Goal: Task Accomplishment & Management: Use online tool/utility

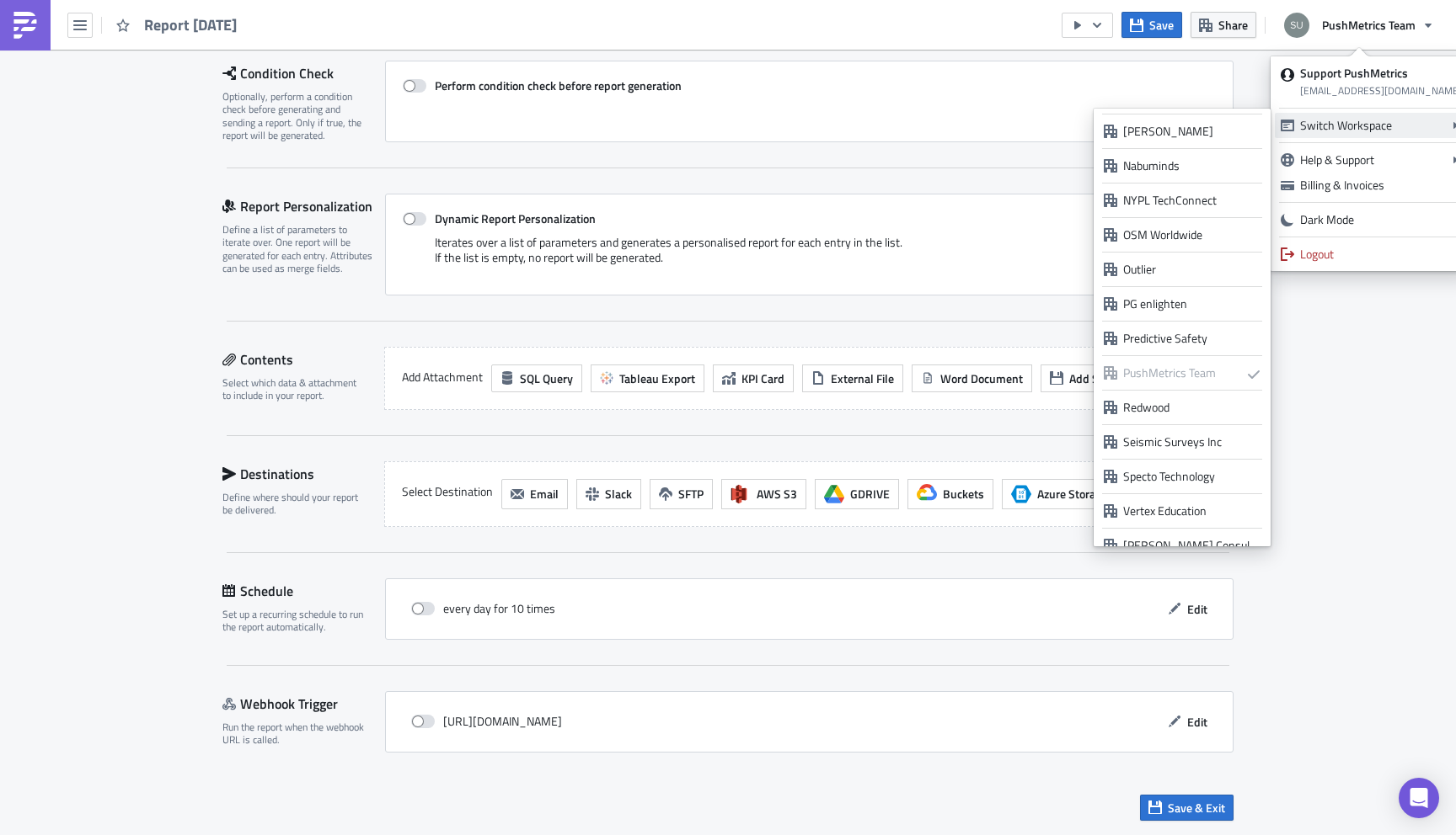
scroll to position [1330, 0]
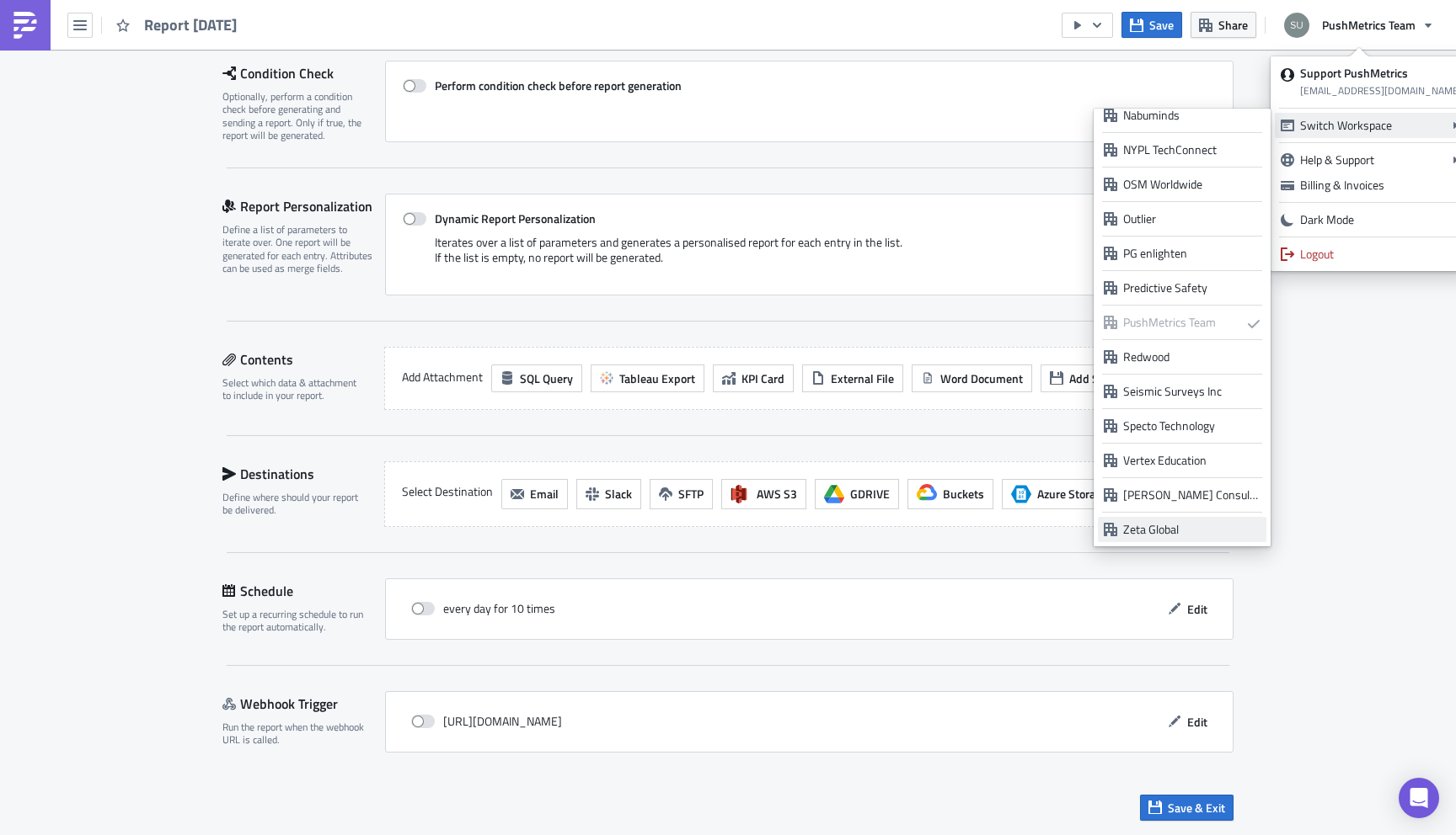
click at [1169, 523] on div "Zeta Global" at bounding box center [1191, 529] width 138 height 16
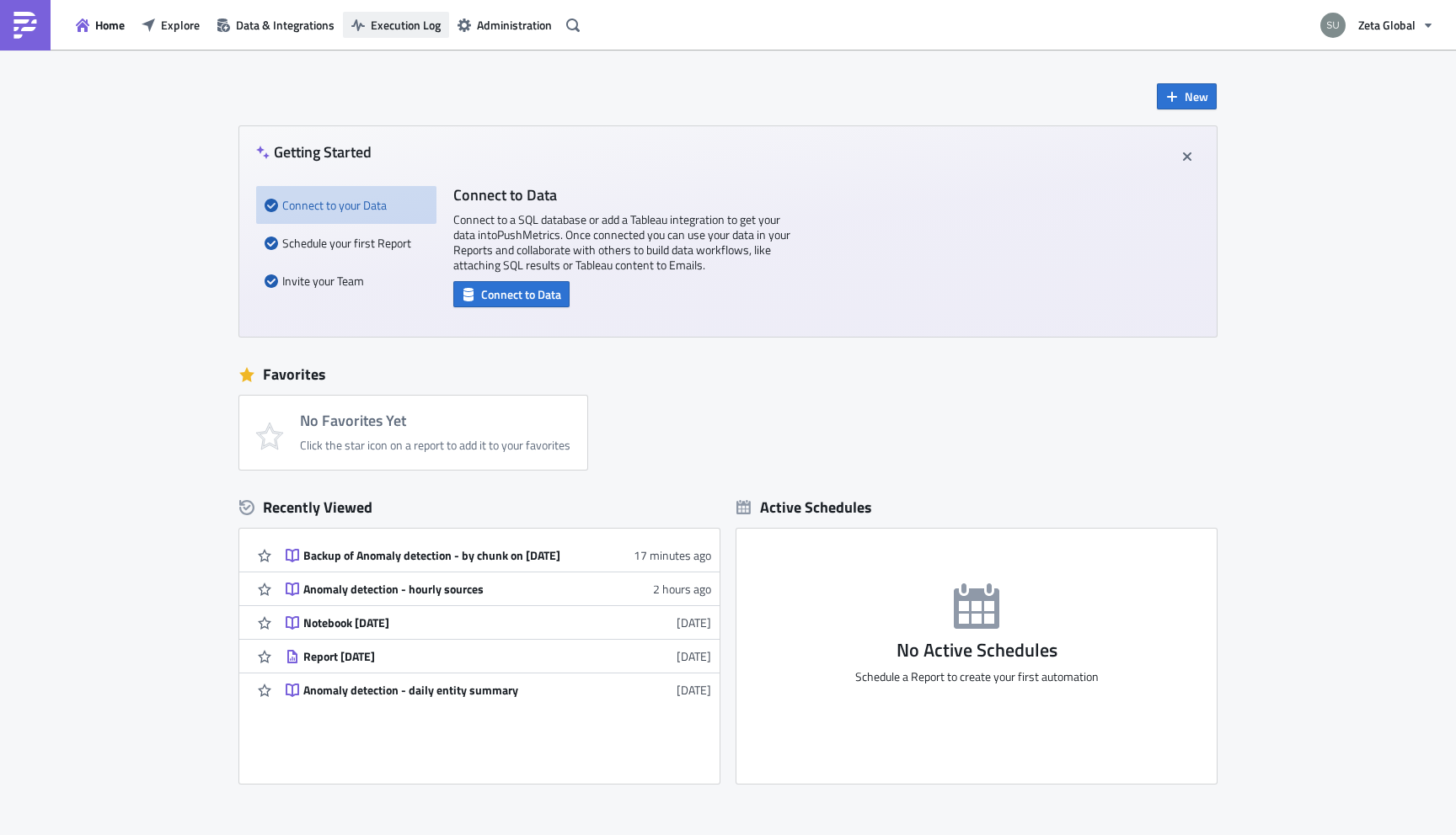
click at [420, 31] on span "Execution Log" at bounding box center [405, 24] width 70 height 17
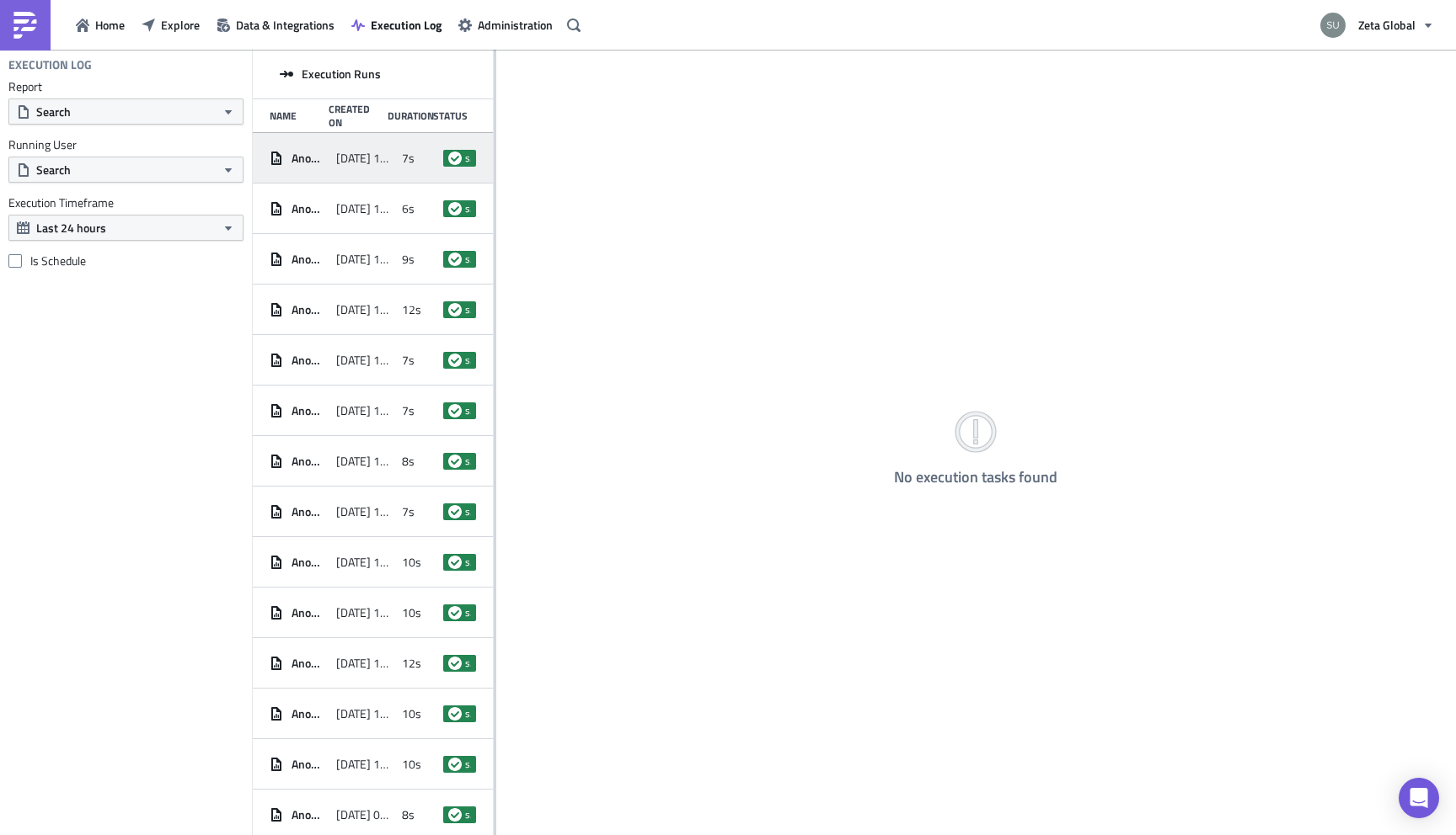
click at [380, 162] on span "[DATE] 12:59" at bounding box center [364, 158] width 58 height 16
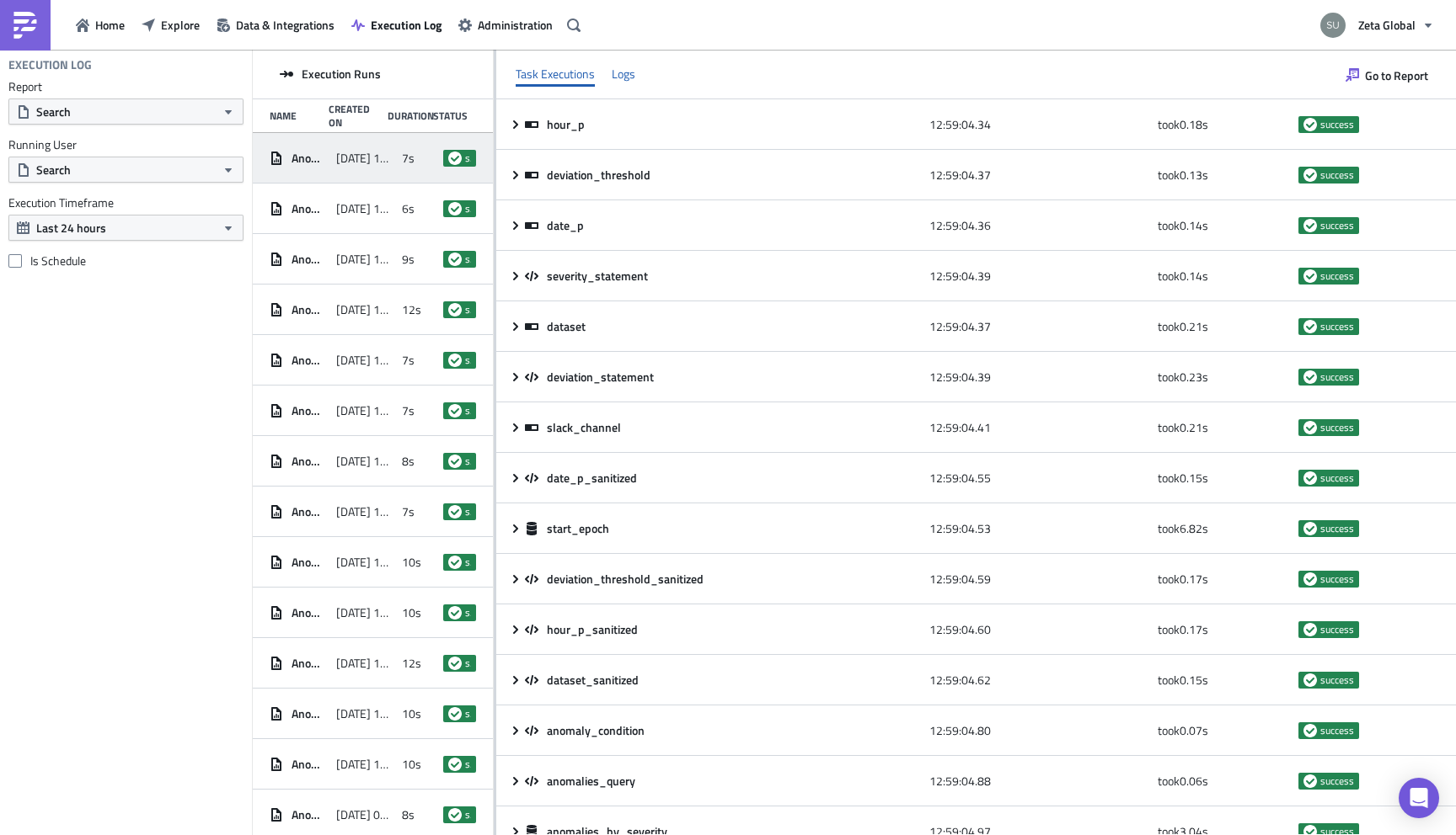
click at [629, 67] on div "Logs" at bounding box center [622, 74] width 23 height 25
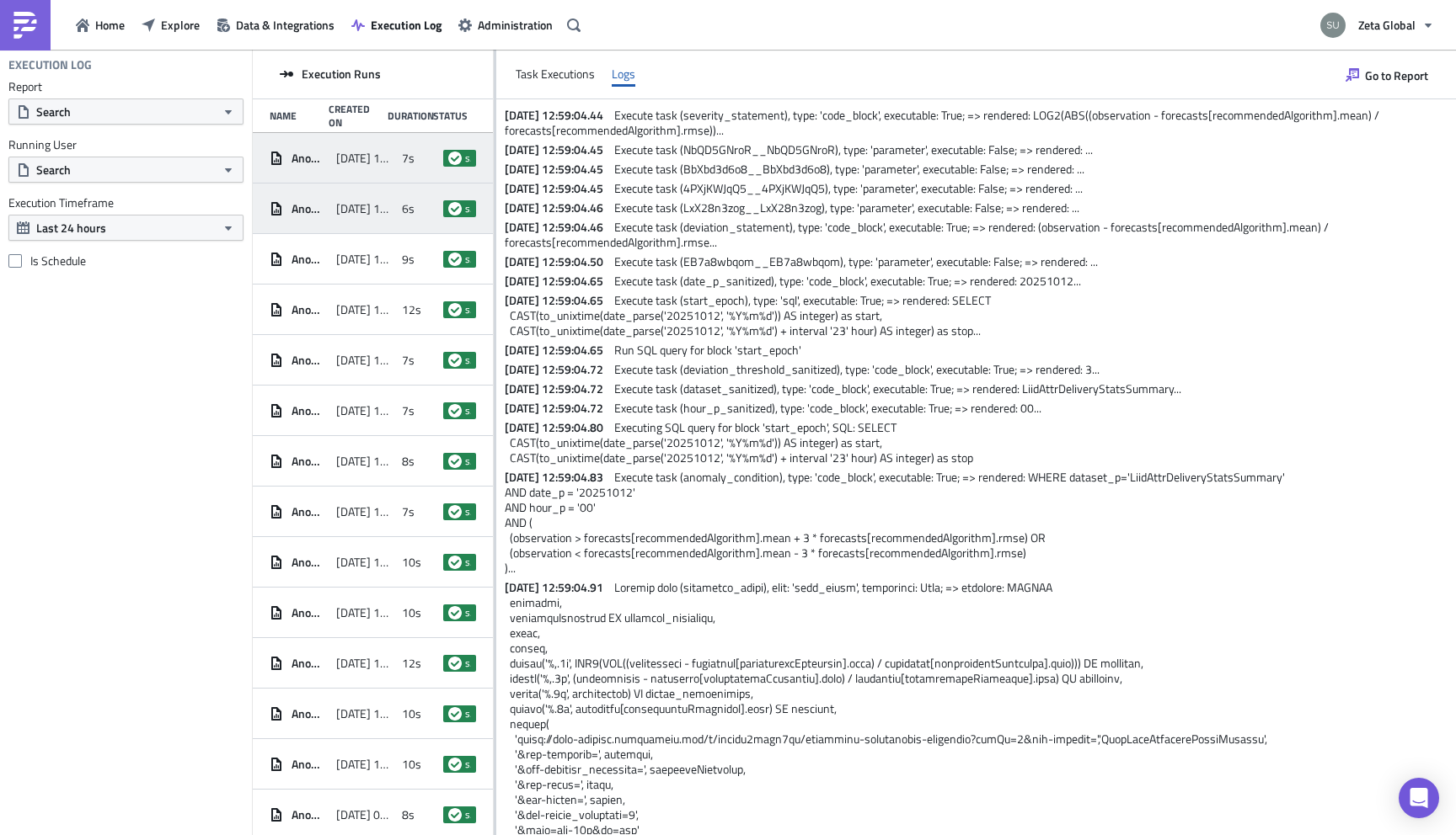
click at [387, 210] on span "[DATE] 12:40" at bounding box center [364, 209] width 58 height 16
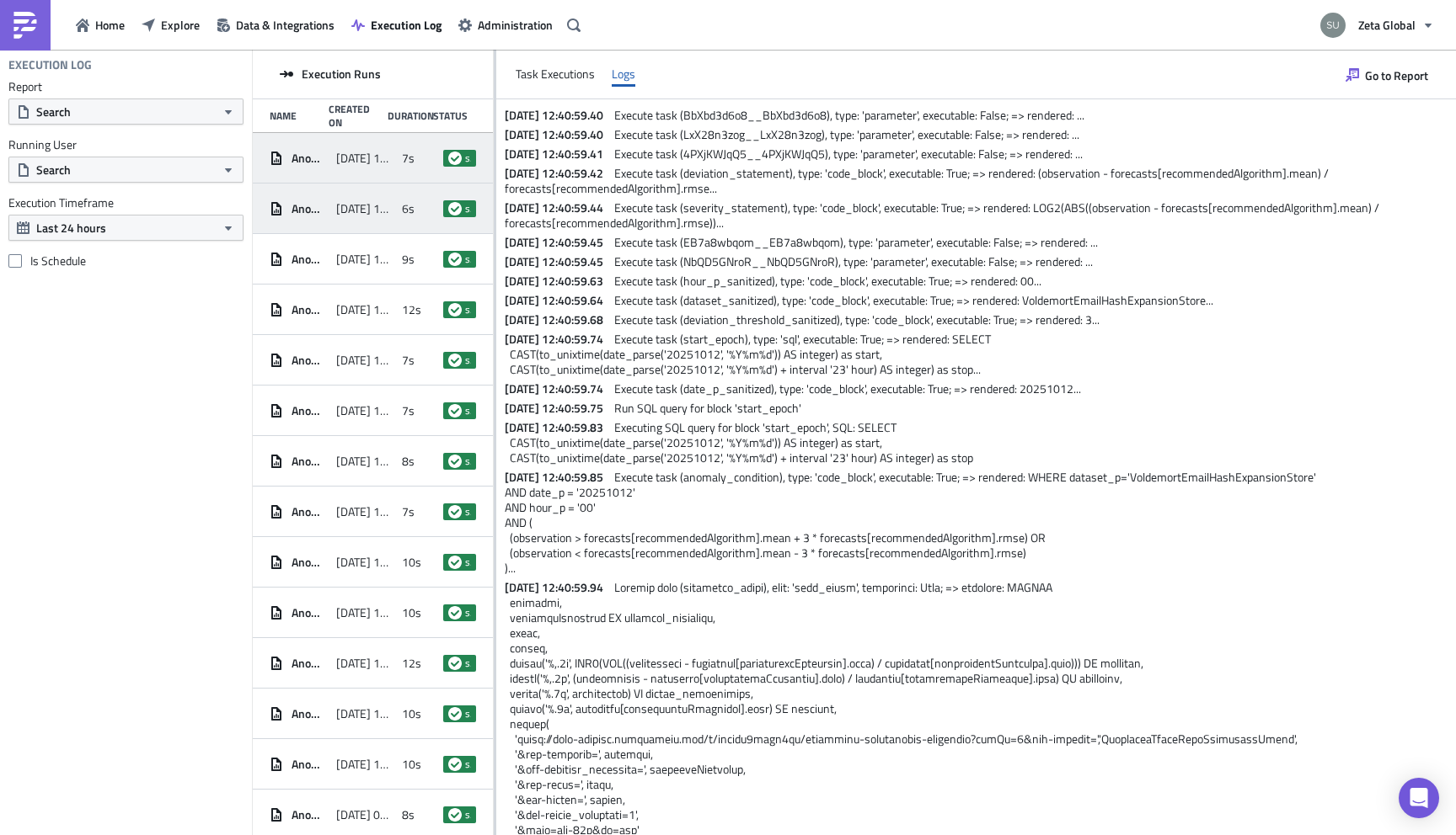
click at [389, 160] on span "[DATE] 12:59" at bounding box center [364, 158] width 58 height 16
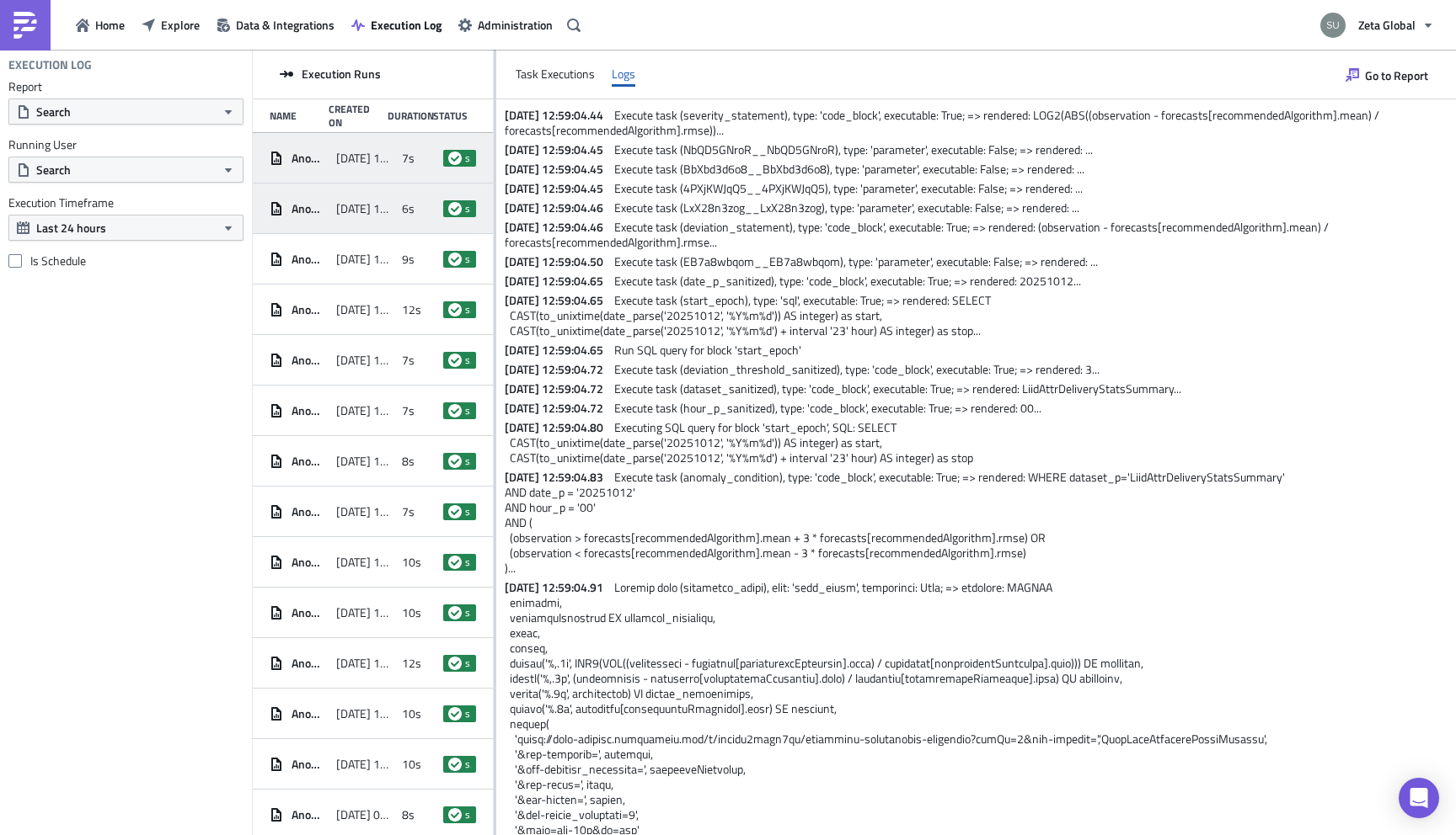
click at [386, 192] on div "Anomaly detection - hourly sources [DATE] 12:40 6s success" at bounding box center [372, 209] width 240 height 50
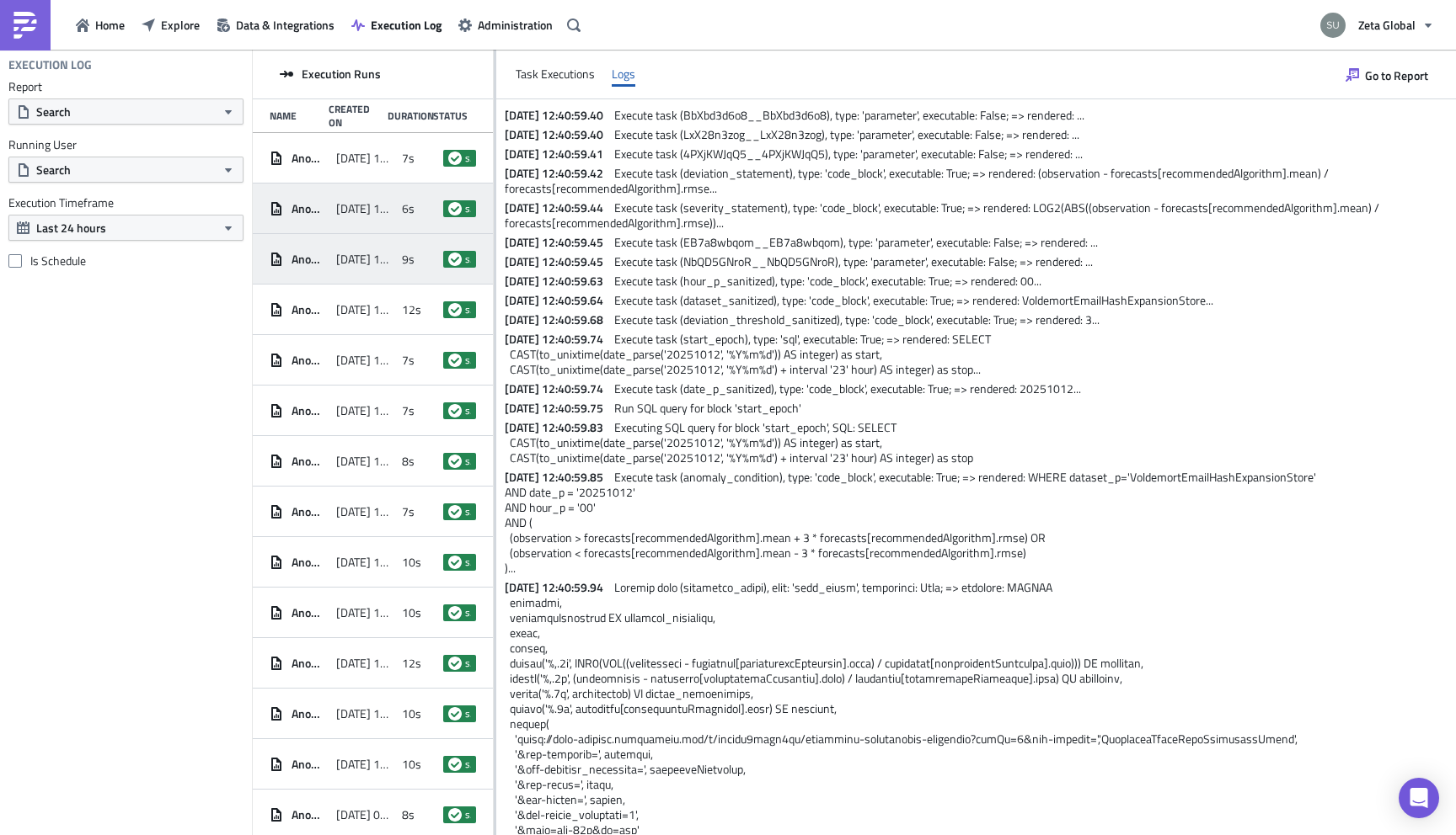
click at [380, 259] on span "[DATE] 12:37" at bounding box center [364, 260] width 58 height 16
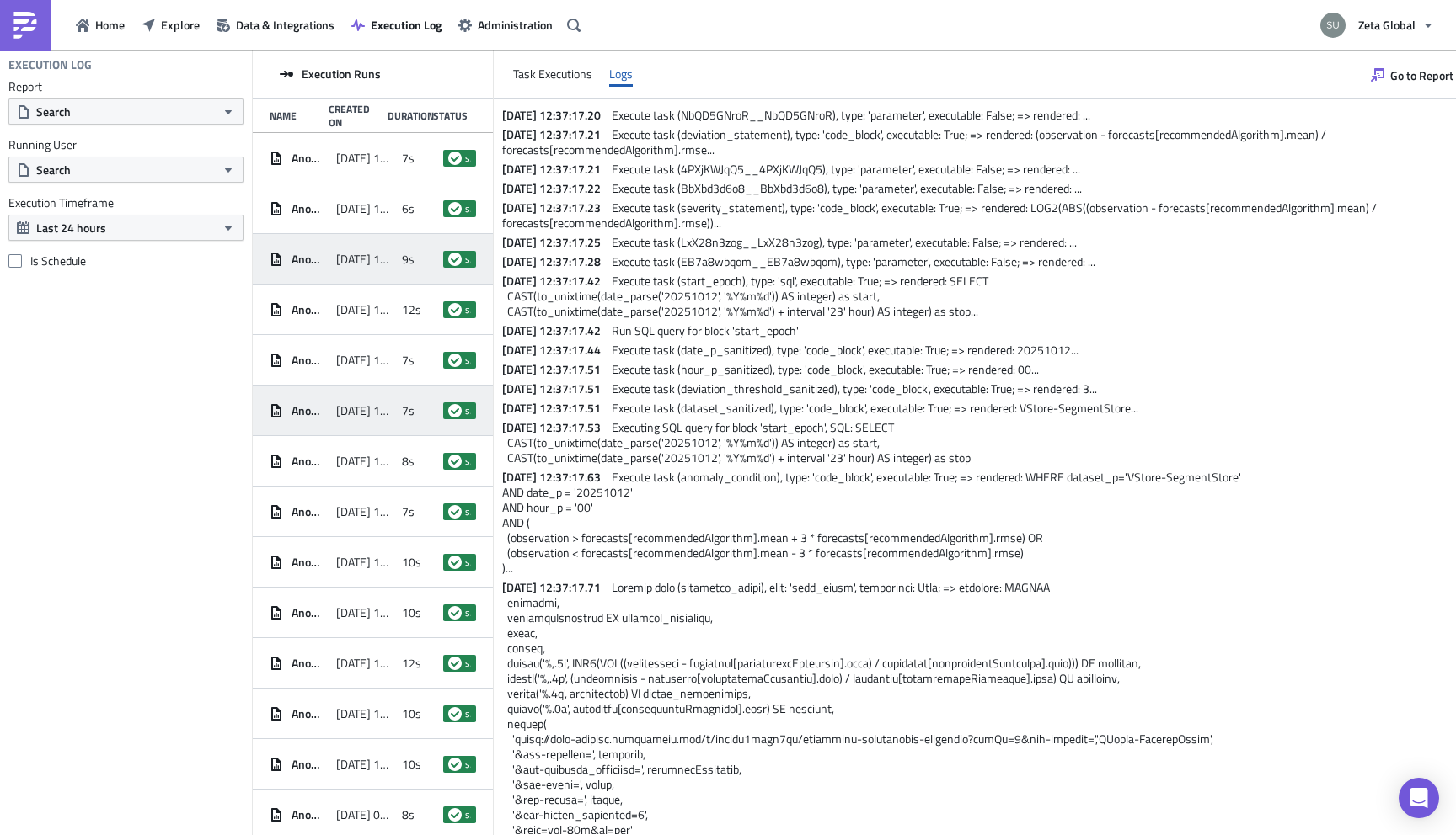
click at [387, 414] on span "[DATE] 12:03" at bounding box center [364, 411] width 58 height 16
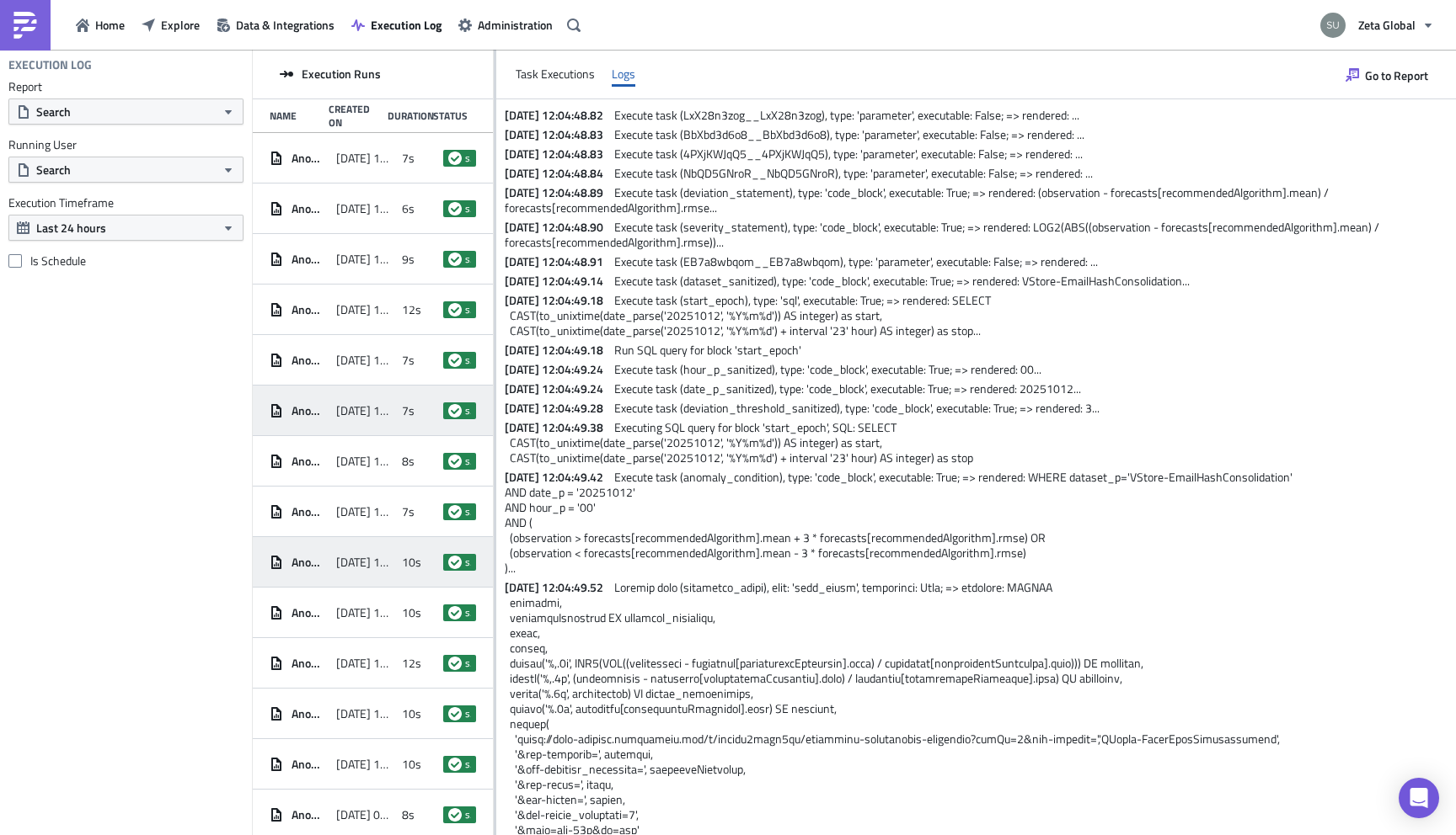
click at [391, 553] on div "[DATE] 10:16" at bounding box center [364, 562] width 58 height 30
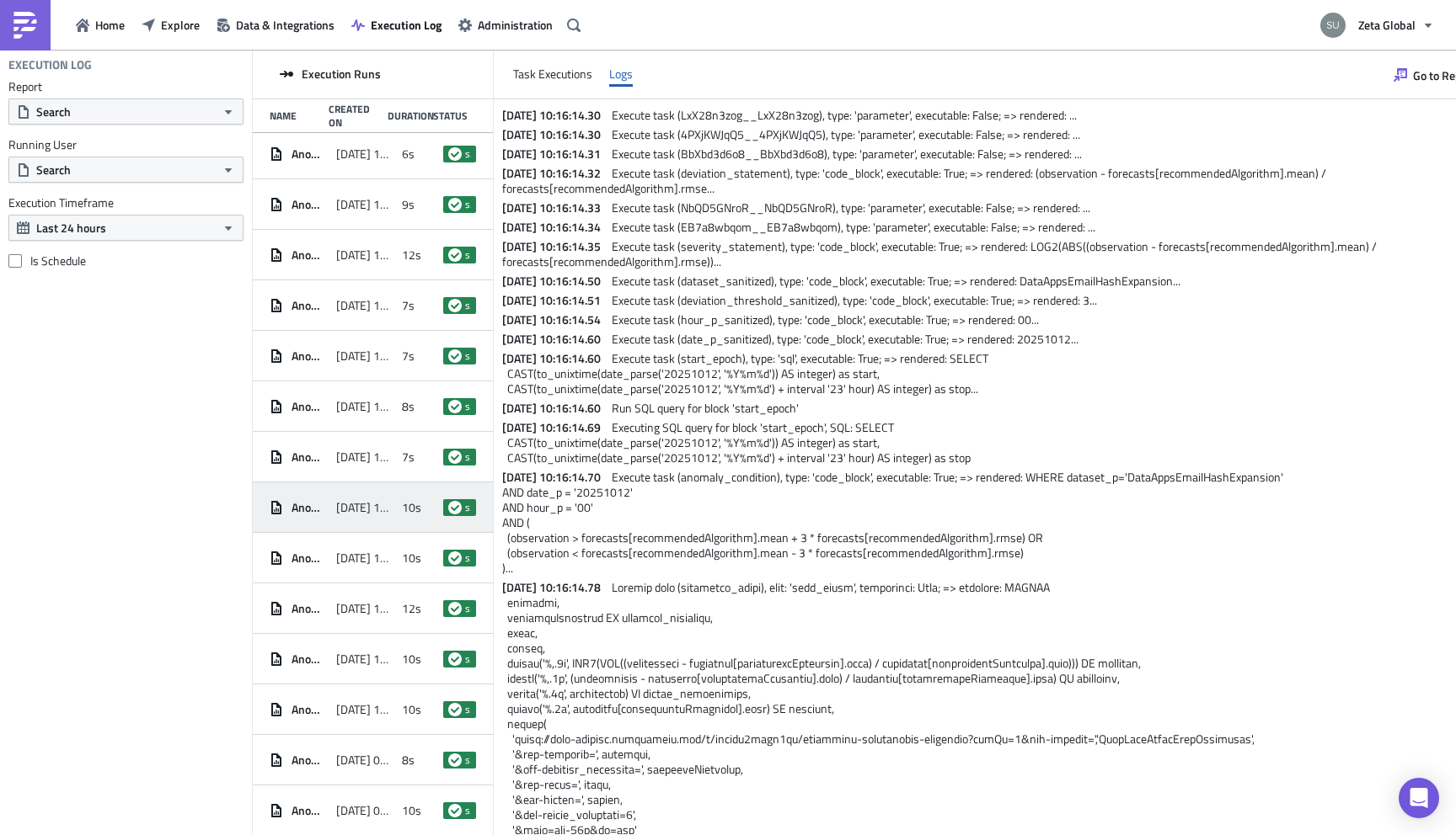
scroll to position [95, 0]
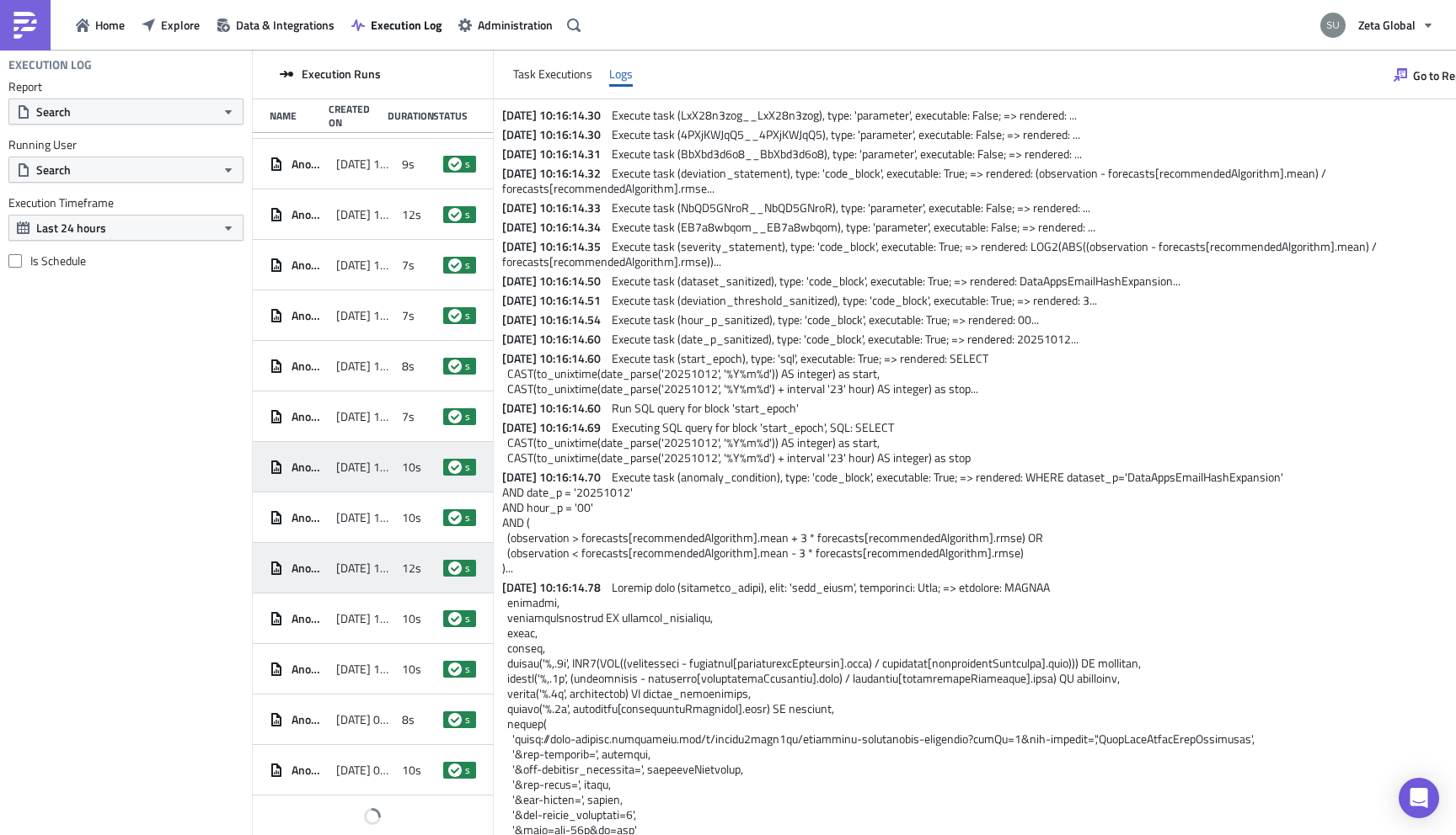
click at [380, 588] on div "Anomaly detection - hourly sources [DATE] 10:13 12s success" at bounding box center [372, 568] width 240 height 50
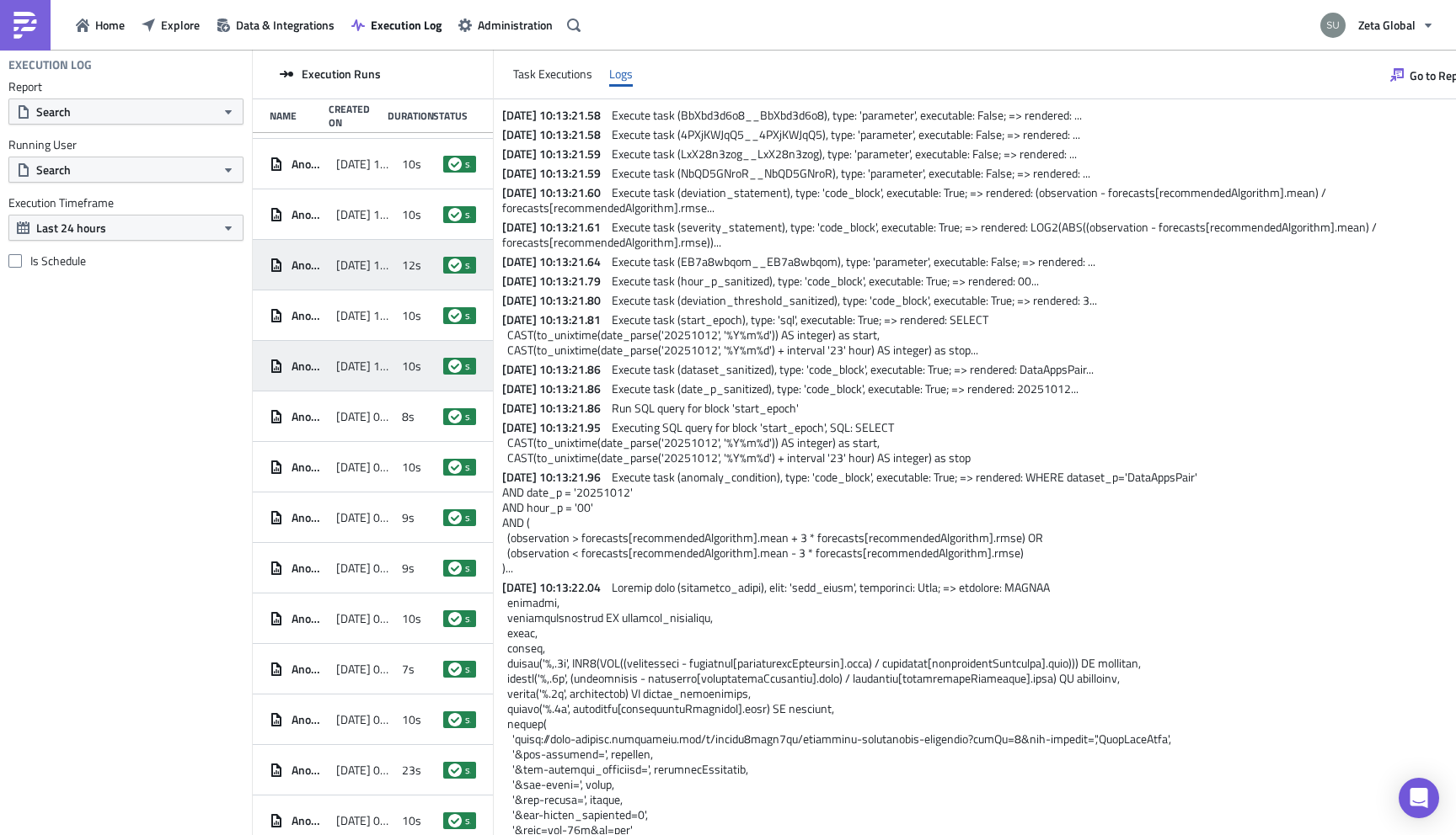
scroll to position [467, 0]
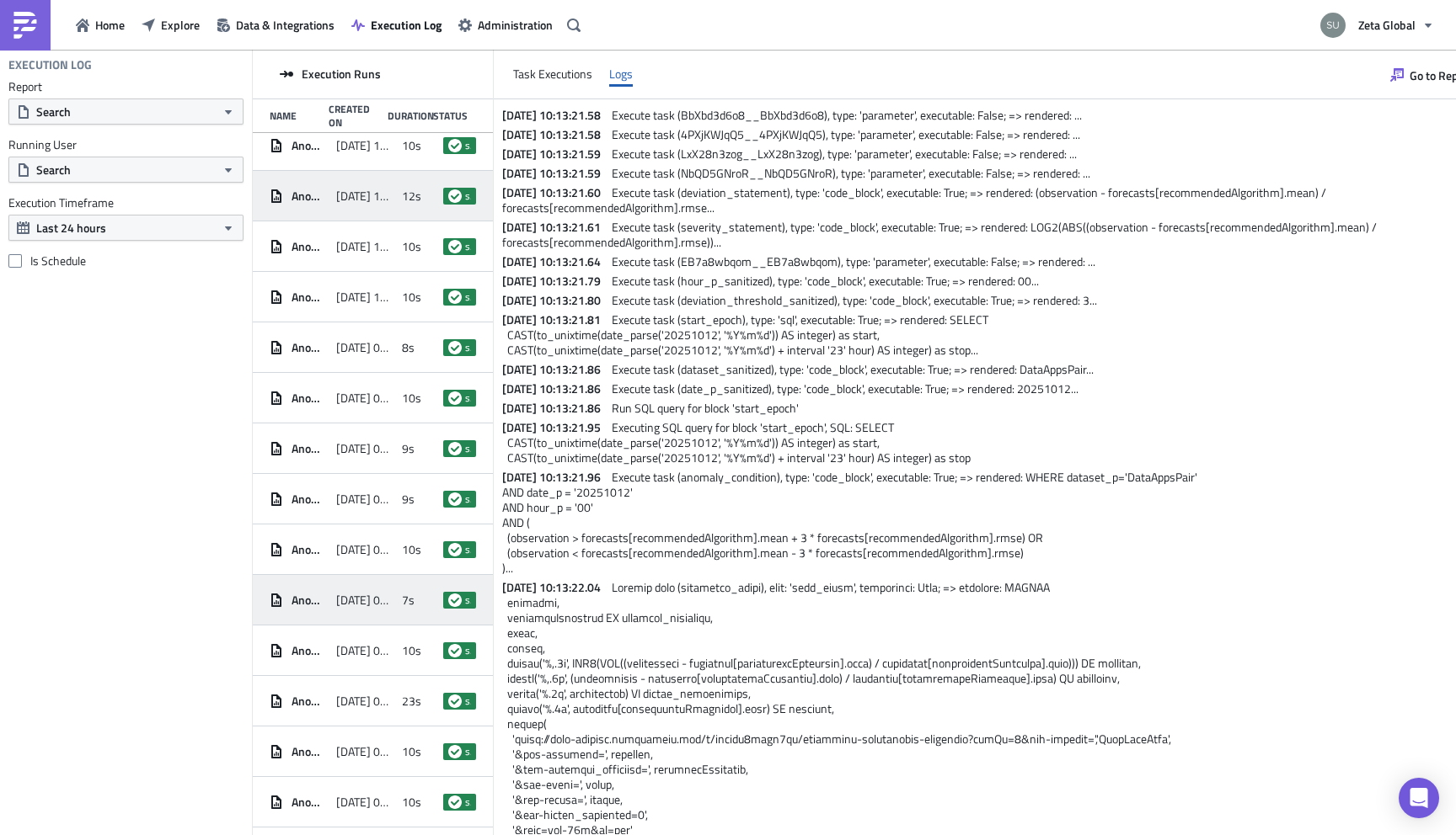
click at [365, 618] on div "Anomaly detection - hourly sources [DATE] 08:15 7s success" at bounding box center [372, 601] width 240 height 50
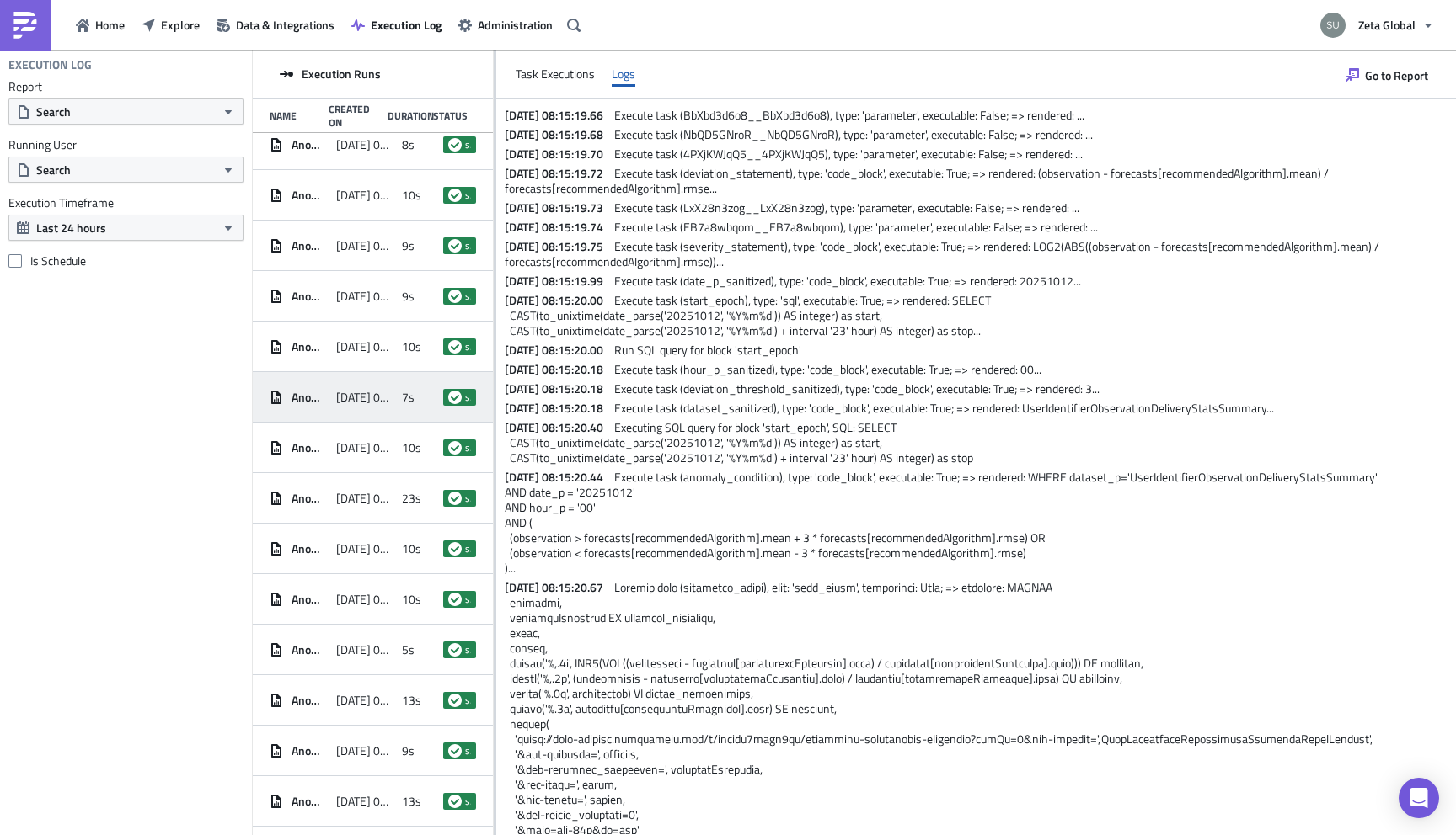
scroll to position [853, 0]
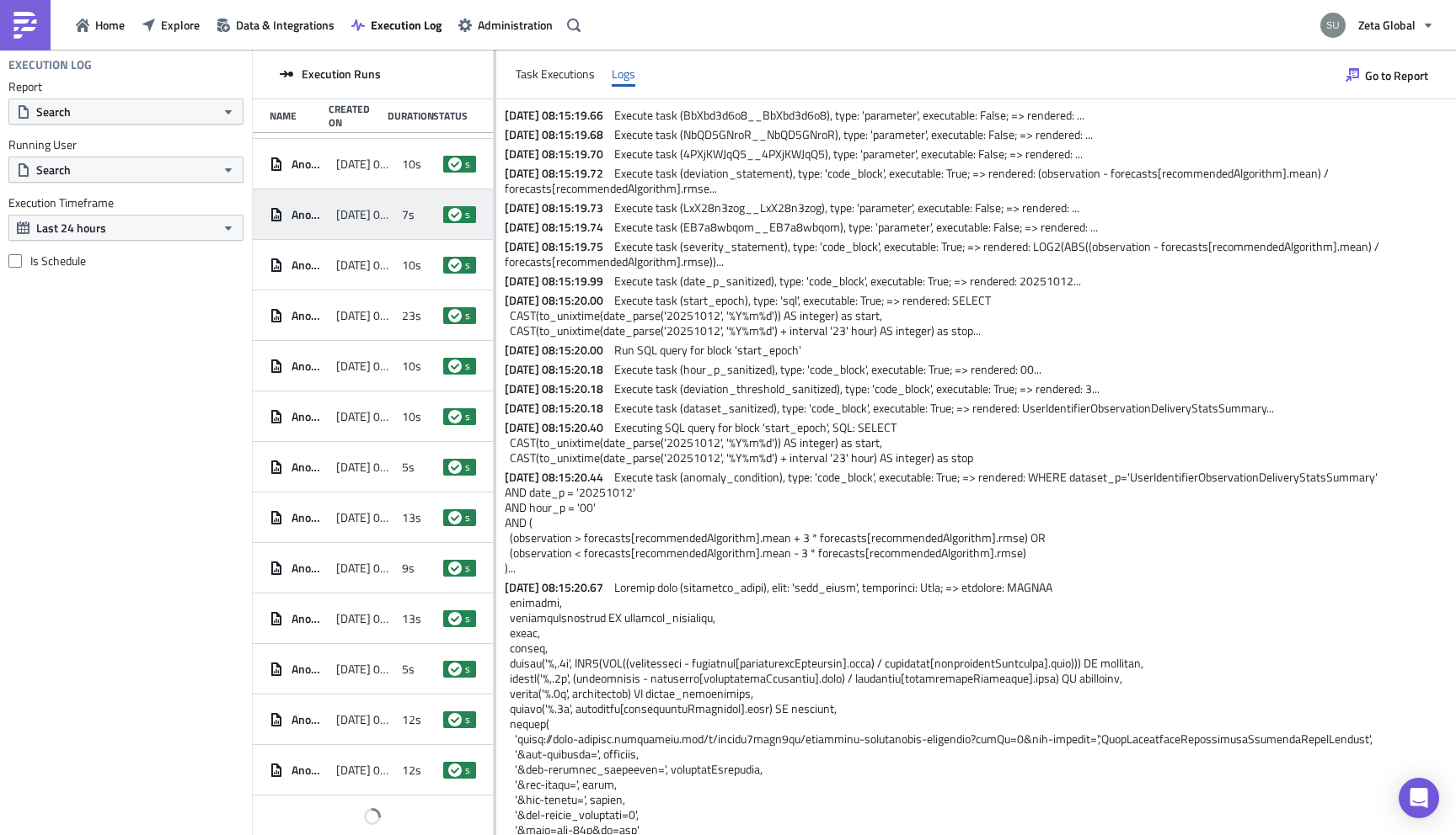
click at [365, 618] on span "[DATE] 05:26" at bounding box center [364, 619] width 58 height 16
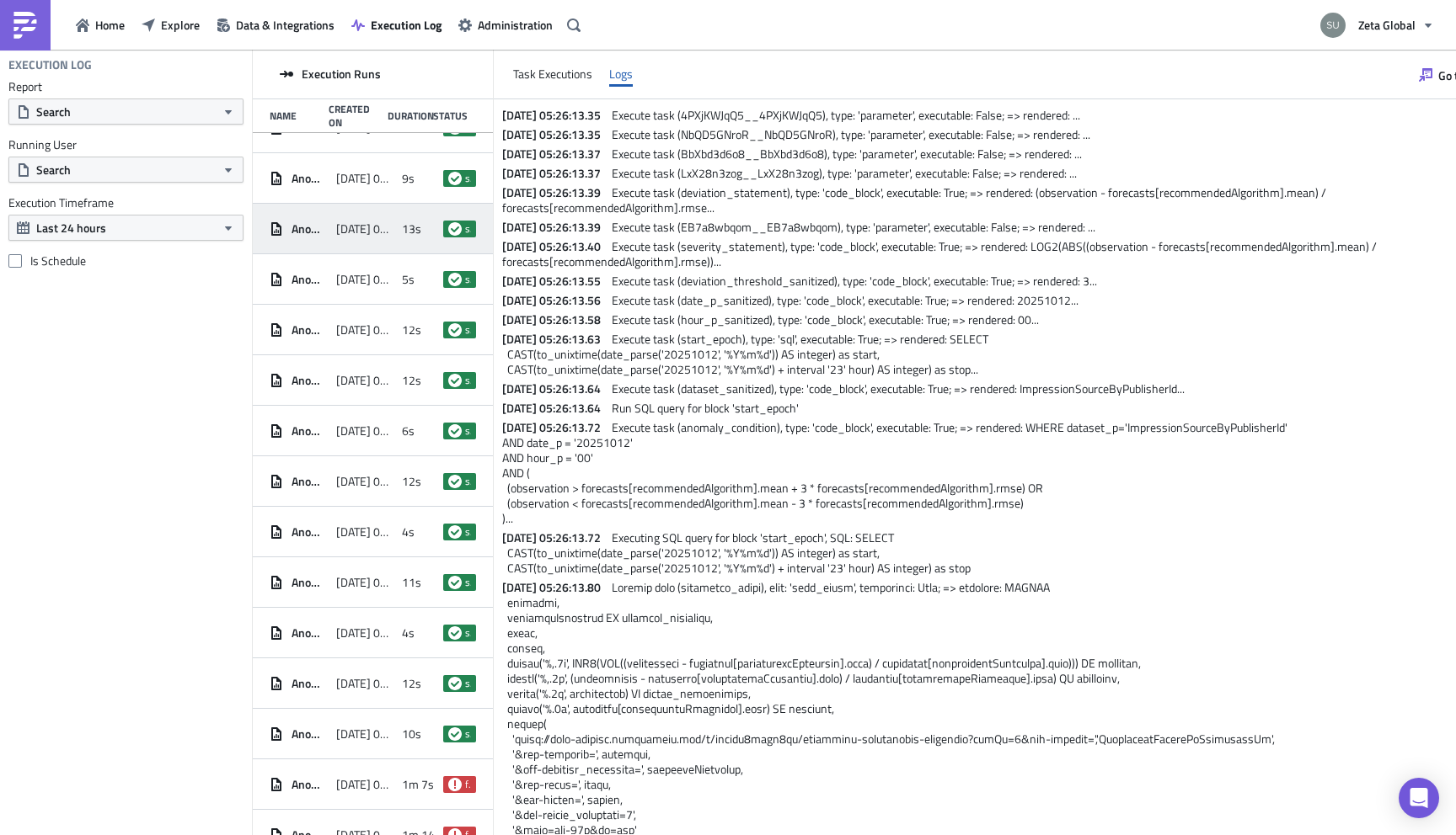
scroll to position [1263, 0]
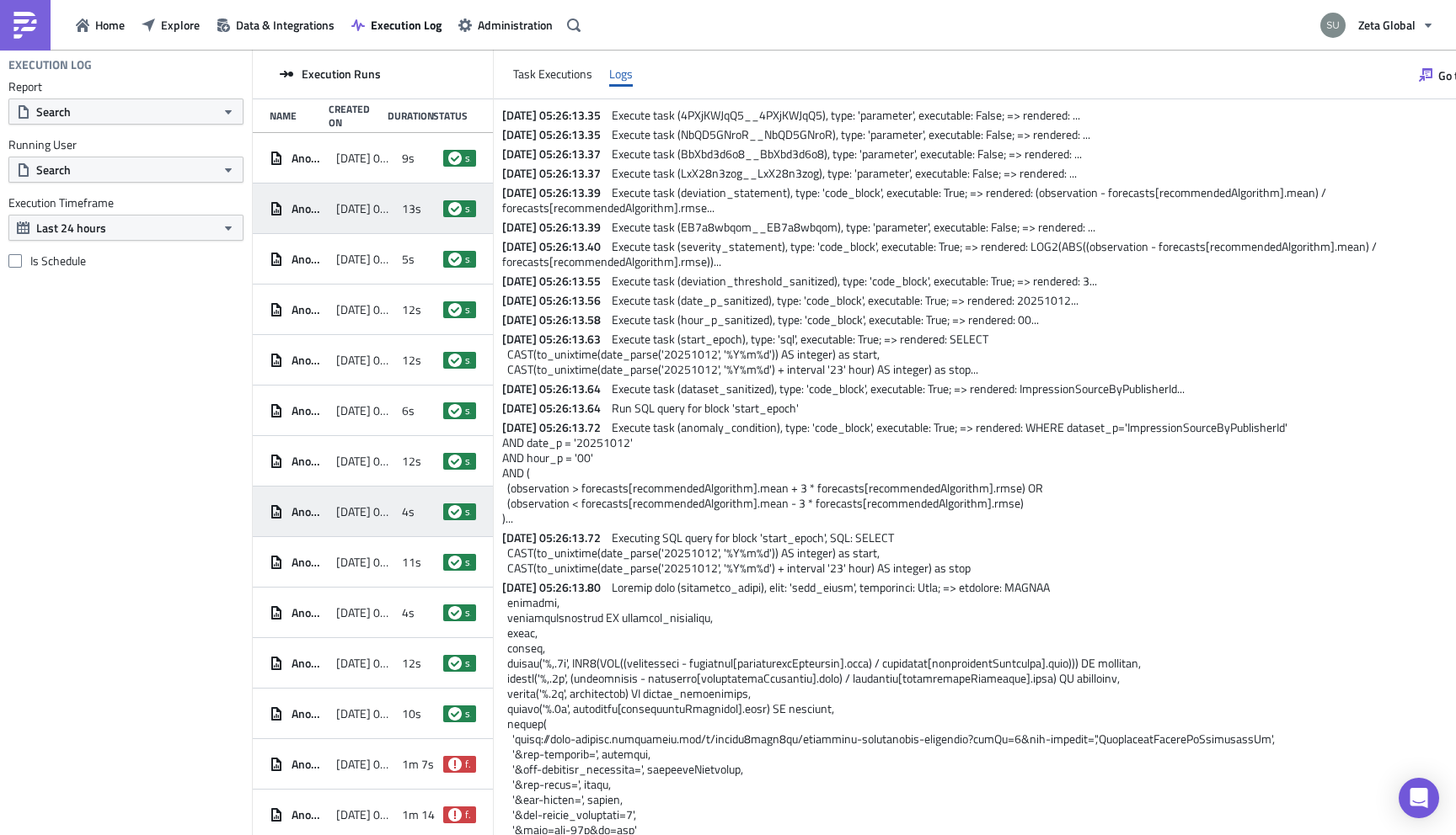
click at [343, 517] on span "[DATE] 04:44" at bounding box center [364, 512] width 58 height 16
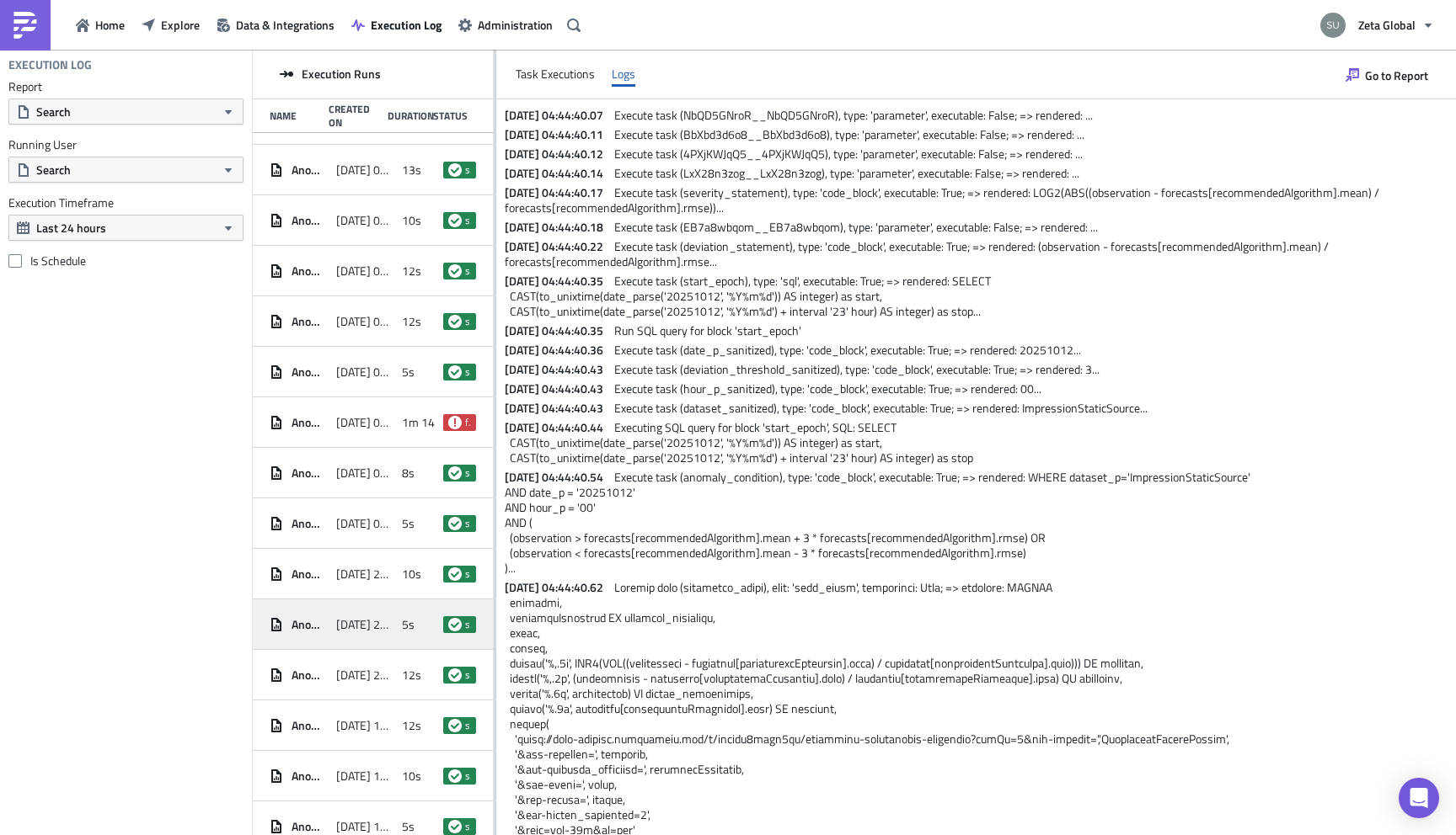
scroll to position [2084, 0]
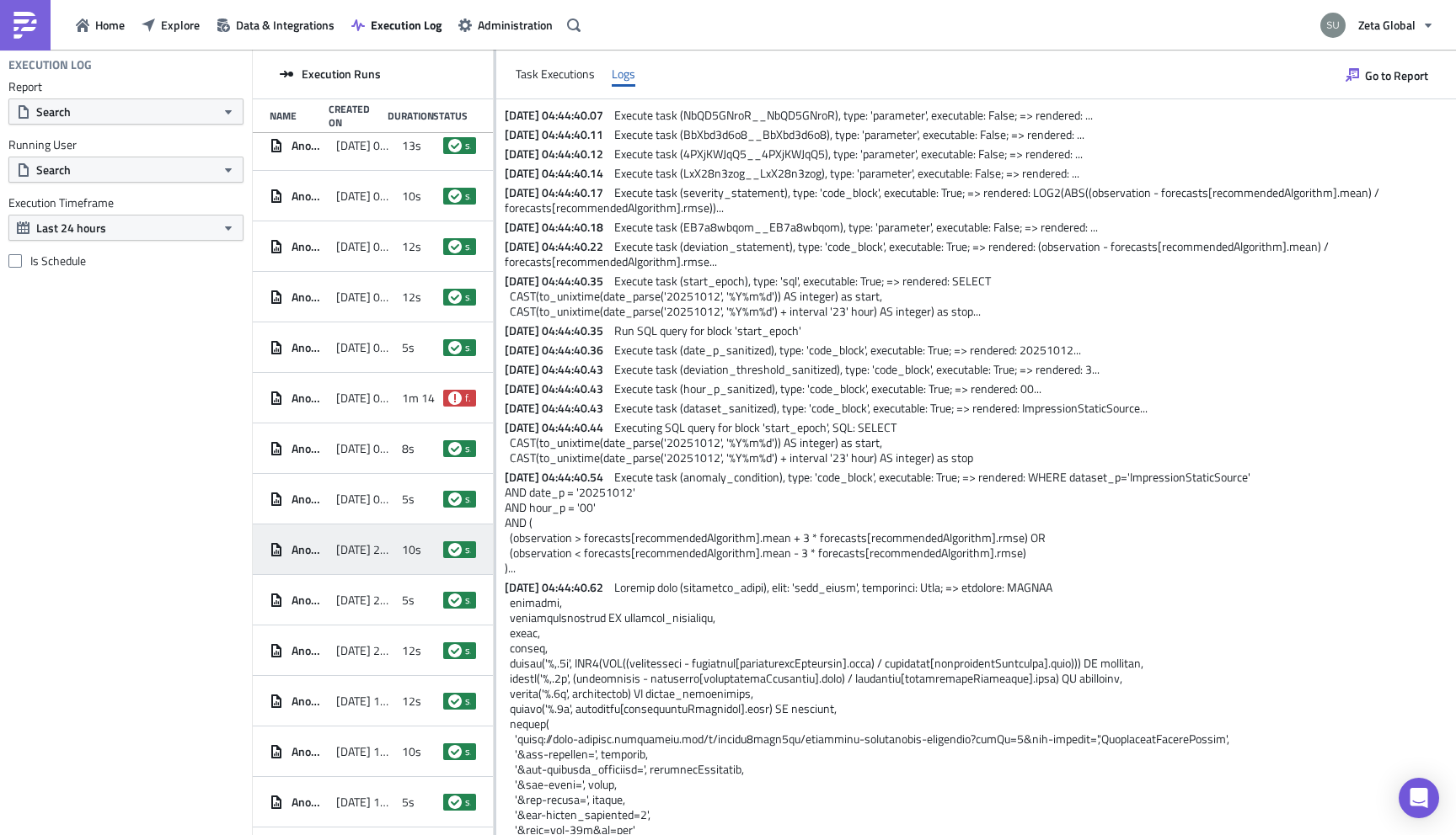
click at [348, 565] on div "Anomaly detection - hourly sources [DATE] 23:54 10s success" at bounding box center [372, 549] width 240 height 50
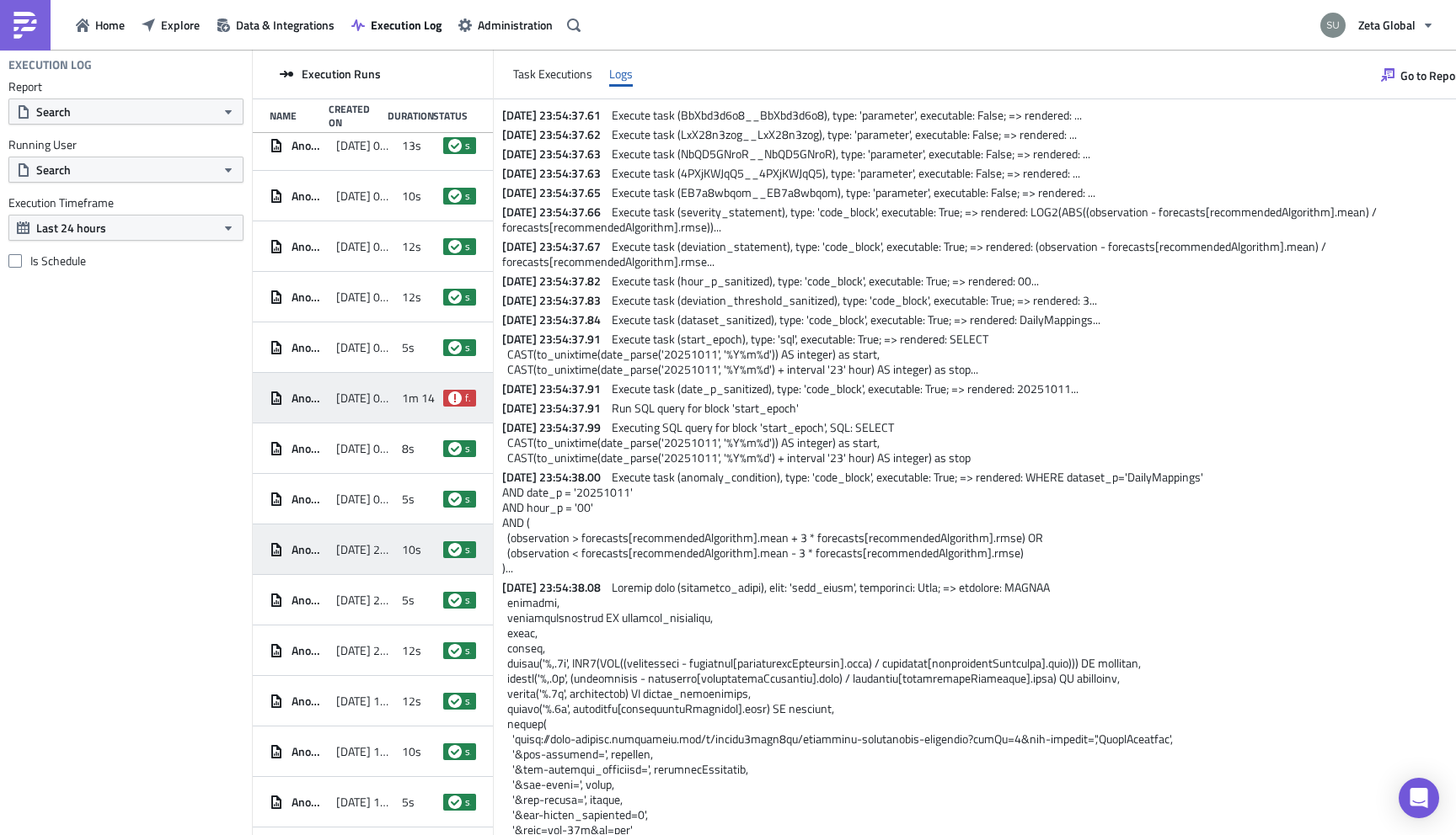
click at [362, 408] on div "[DATE] 03:29" at bounding box center [364, 398] width 58 height 30
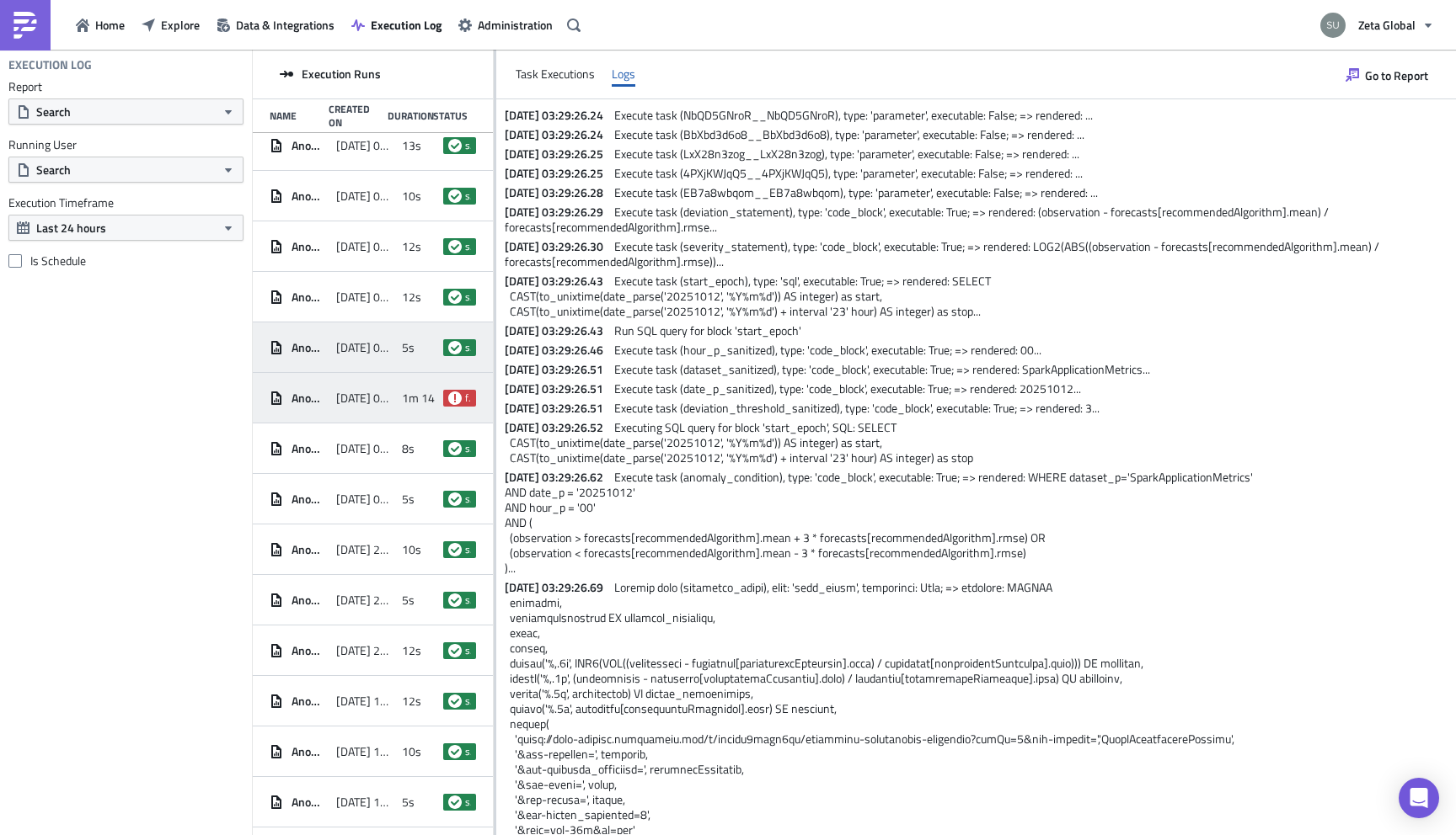
click at [359, 348] on span "[DATE] 03:29" at bounding box center [364, 348] width 58 height 16
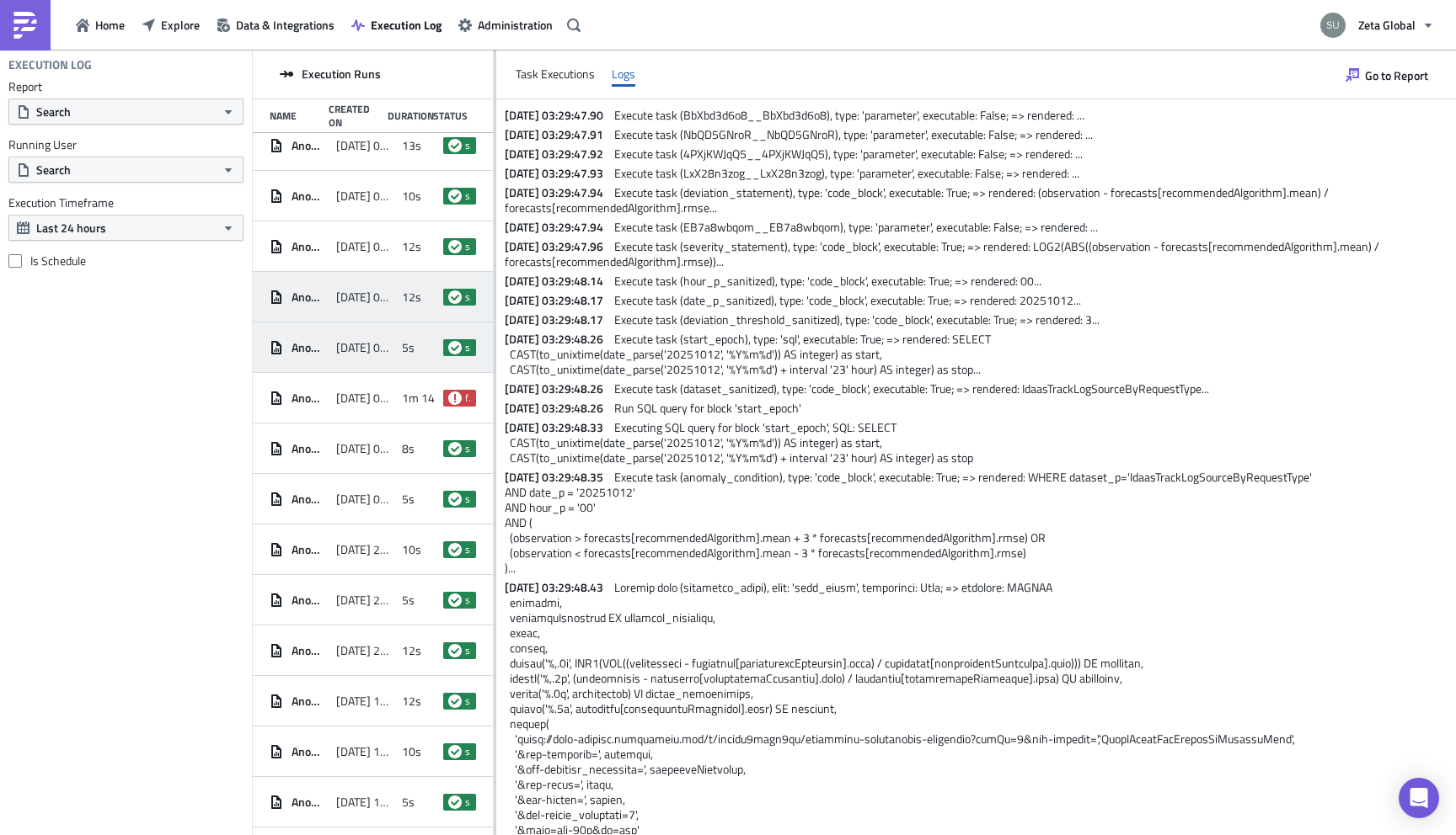
click at [377, 279] on div "Anomaly detection - hourly sources [DATE] 03:40 12s success" at bounding box center [372, 297] width 240 height 50
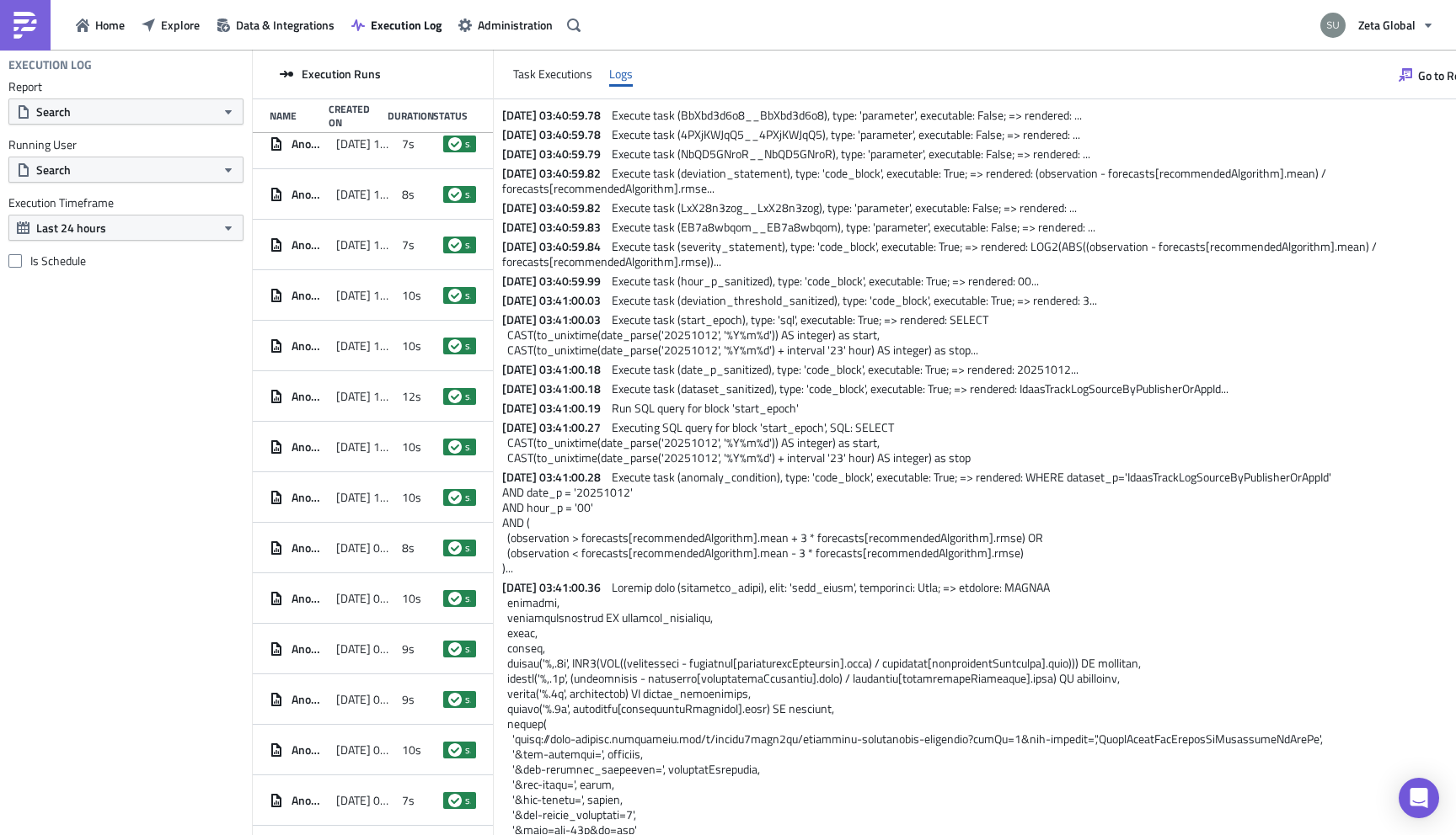
scroll to position [0, 0]
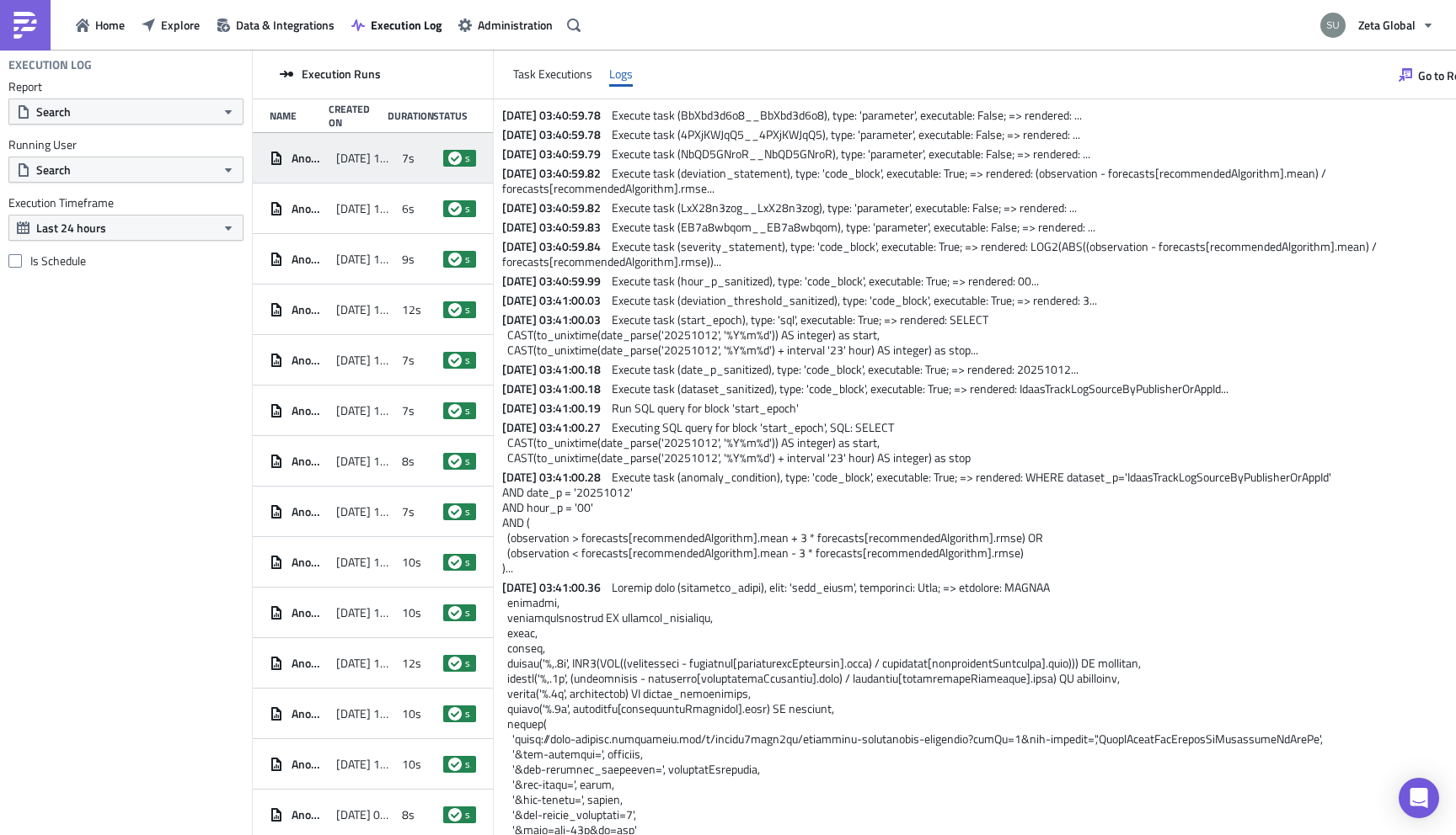
click at [353, 178] on div "Anomaly detection - hourly sources [DATE] 12:59 7s success" at bounding box center [372, 158] width 240 height 50
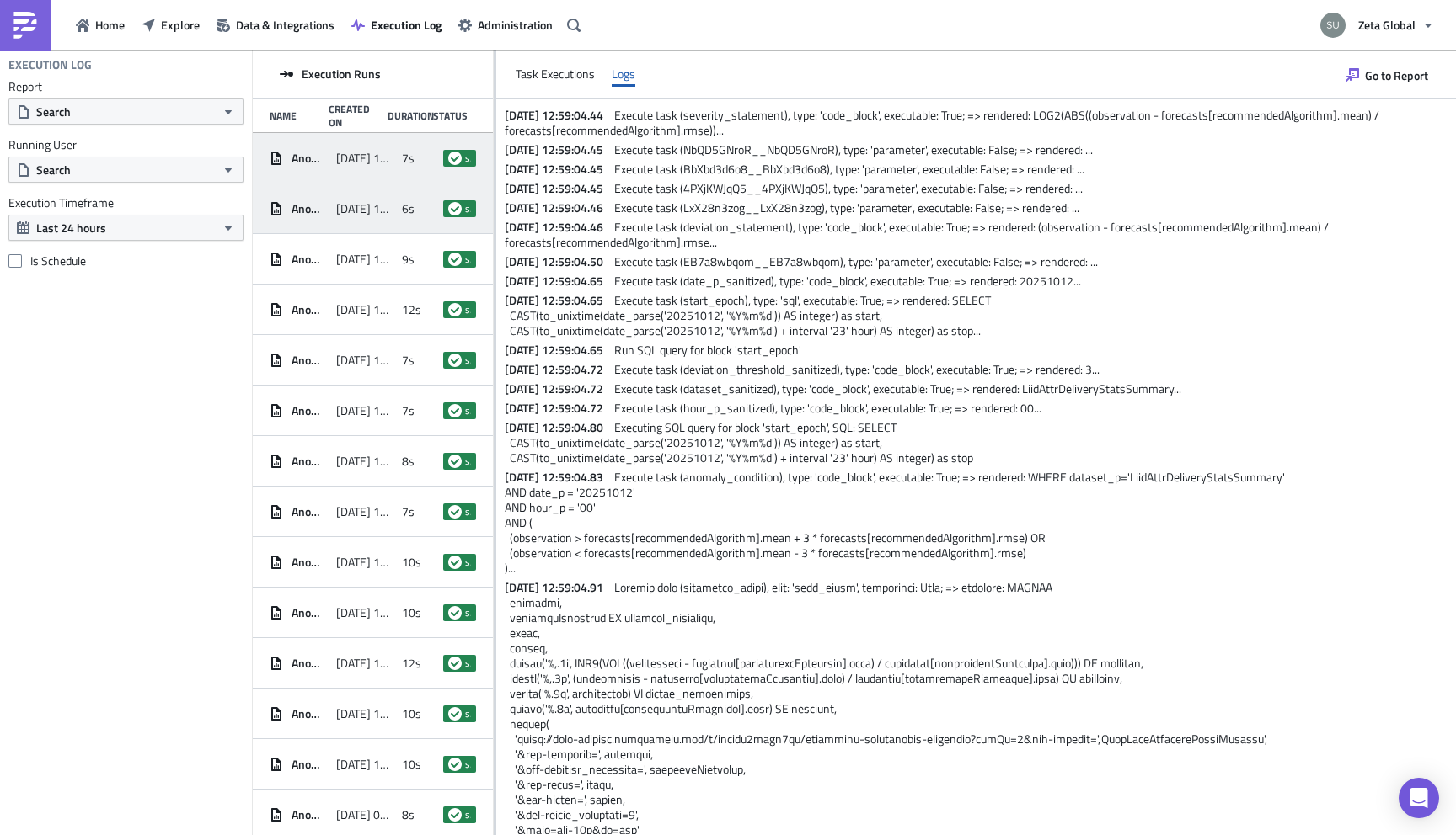
click at [359, 209] on span "[DATE] 12:40" at bounding box center [364, 209] width 58 height 16
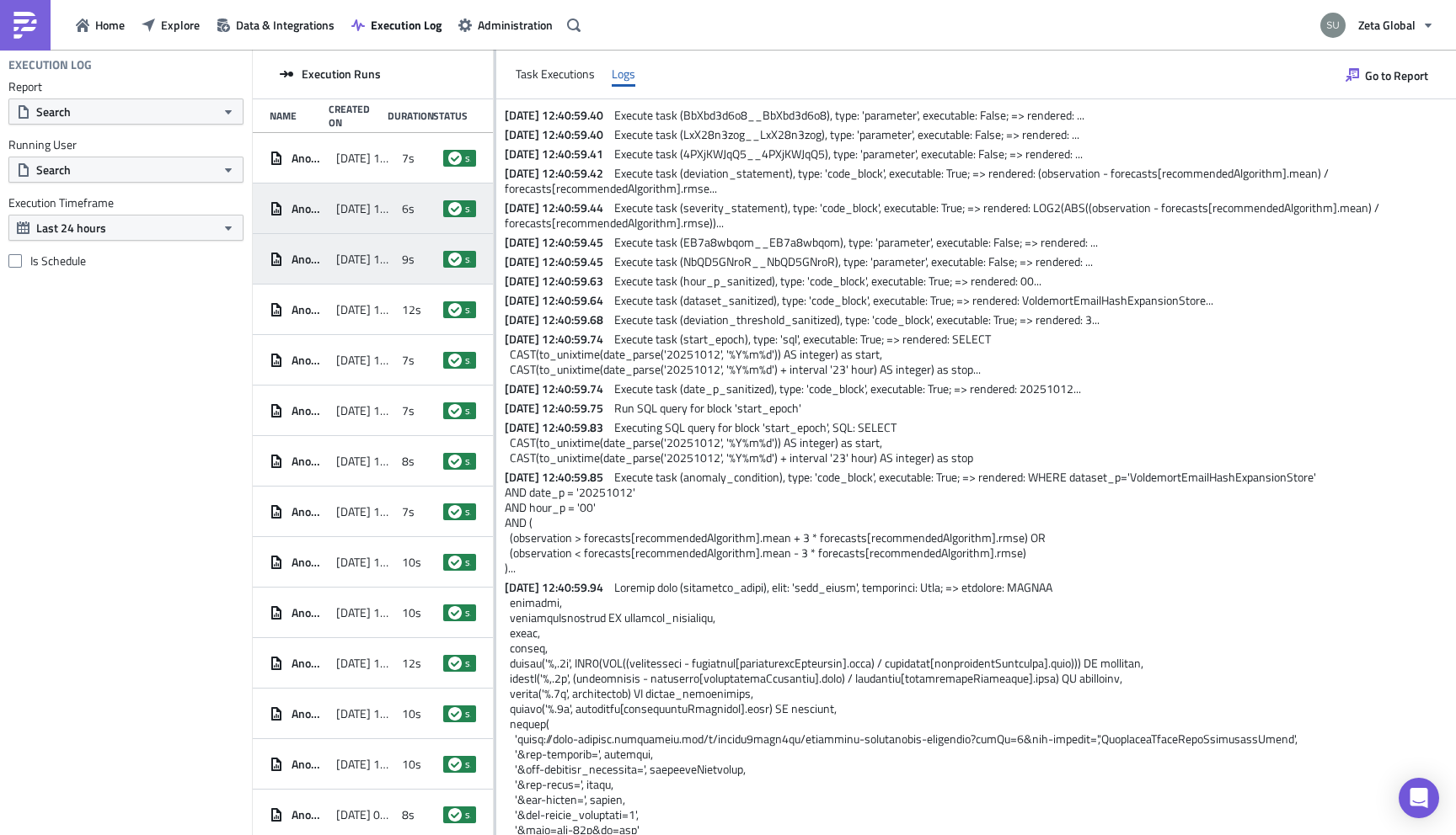
click at [358, 265] on span "[DATE] 12:37" at bounding box center [364, 260] width 58 height 16
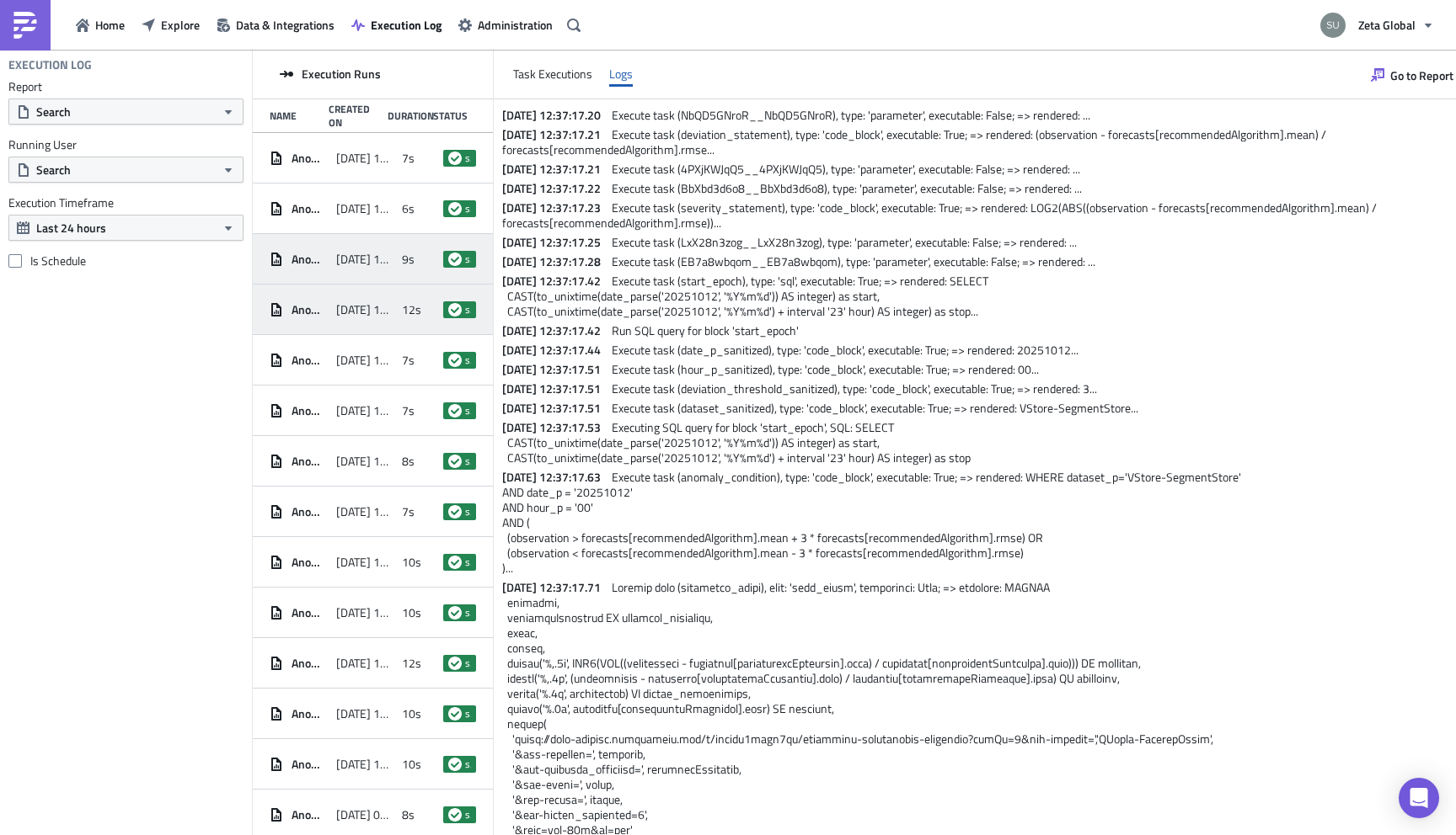
click at [362, 304] on span "[DATE] 12:15" at bounding box center [364, 310] width 58 height 16
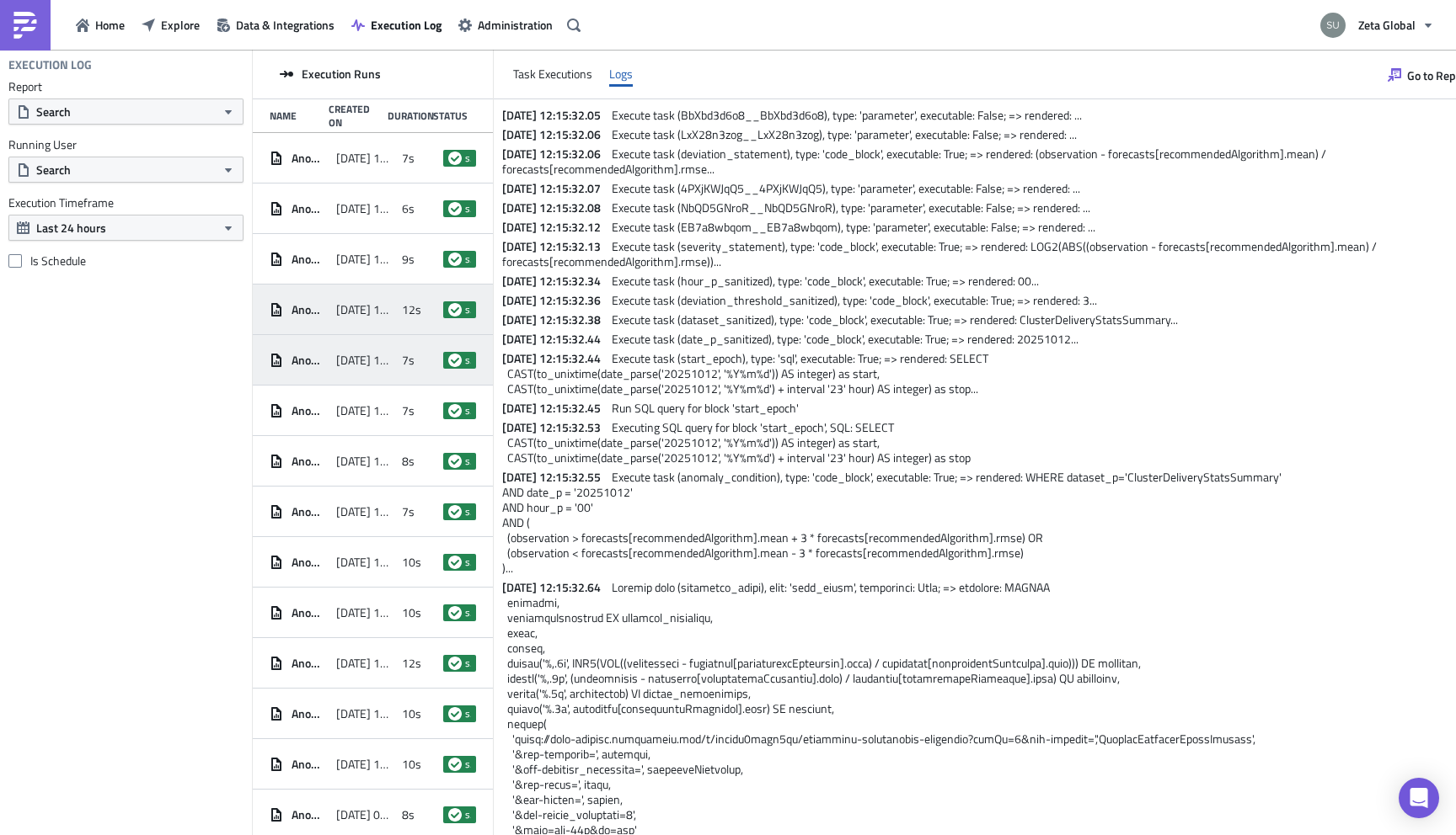
click at [360, 351] on div "[DATE] 12:13" at bounding box center [364, 360] width 58 height 30
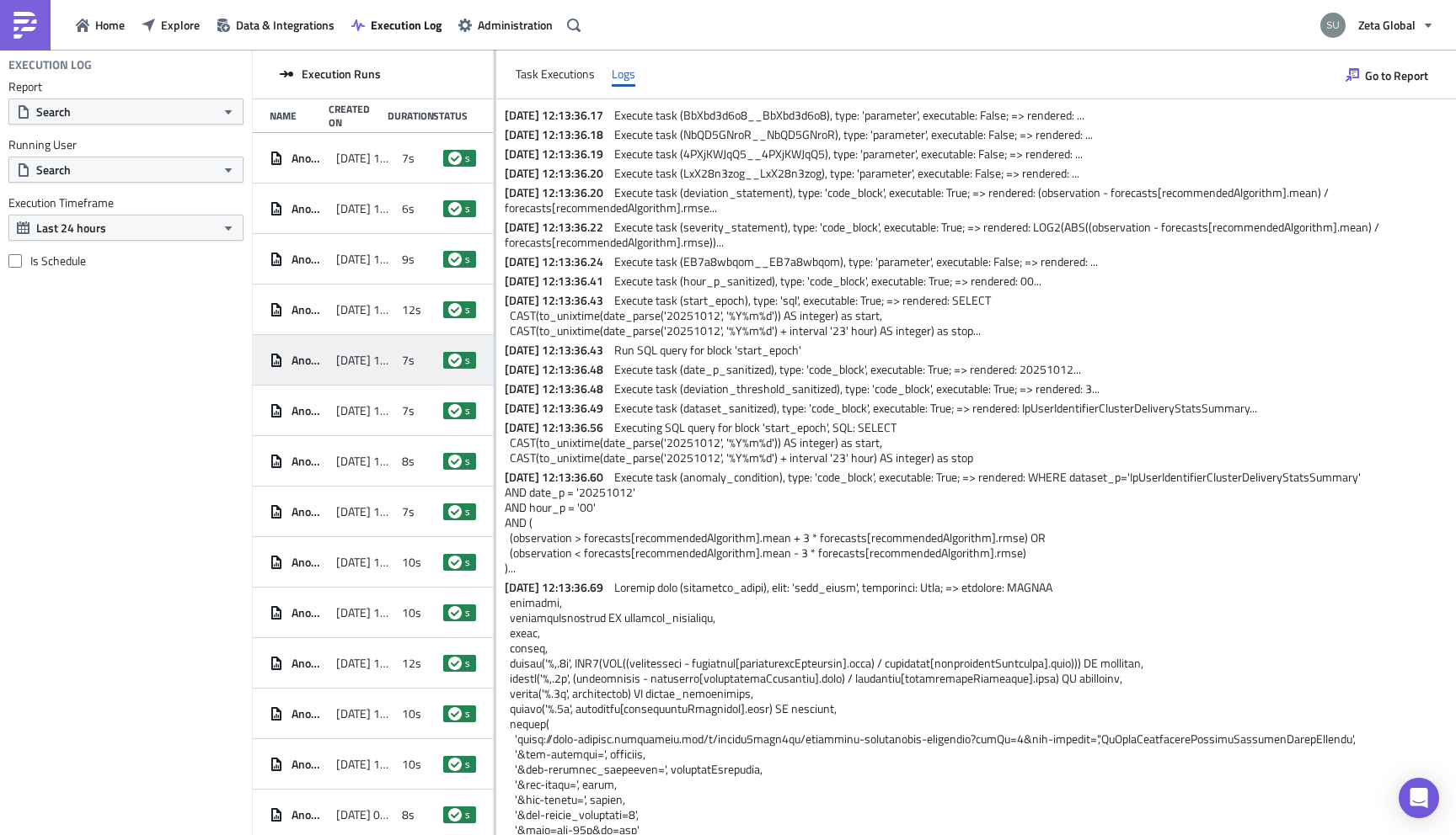
click at [654, 238] on span "Execute task (severity_statement), type: 'code_block', executable: True; => ren…" at bounding box center [943, 234] width 877 height 33
click at [1427, 20] on icon "button" at bounding box center [1428, 25] width 14 height 14
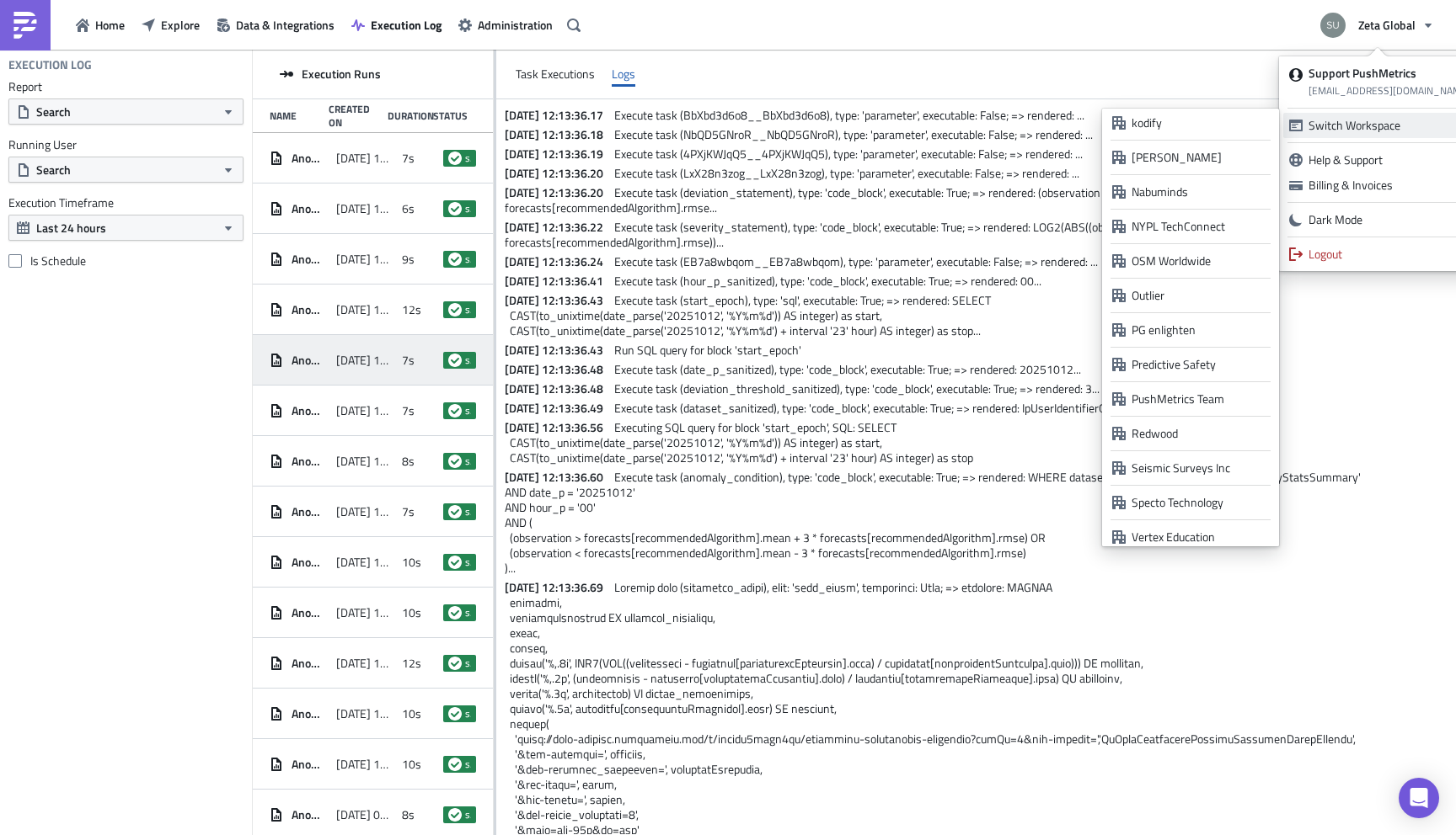
scroll to position [1262, 0]
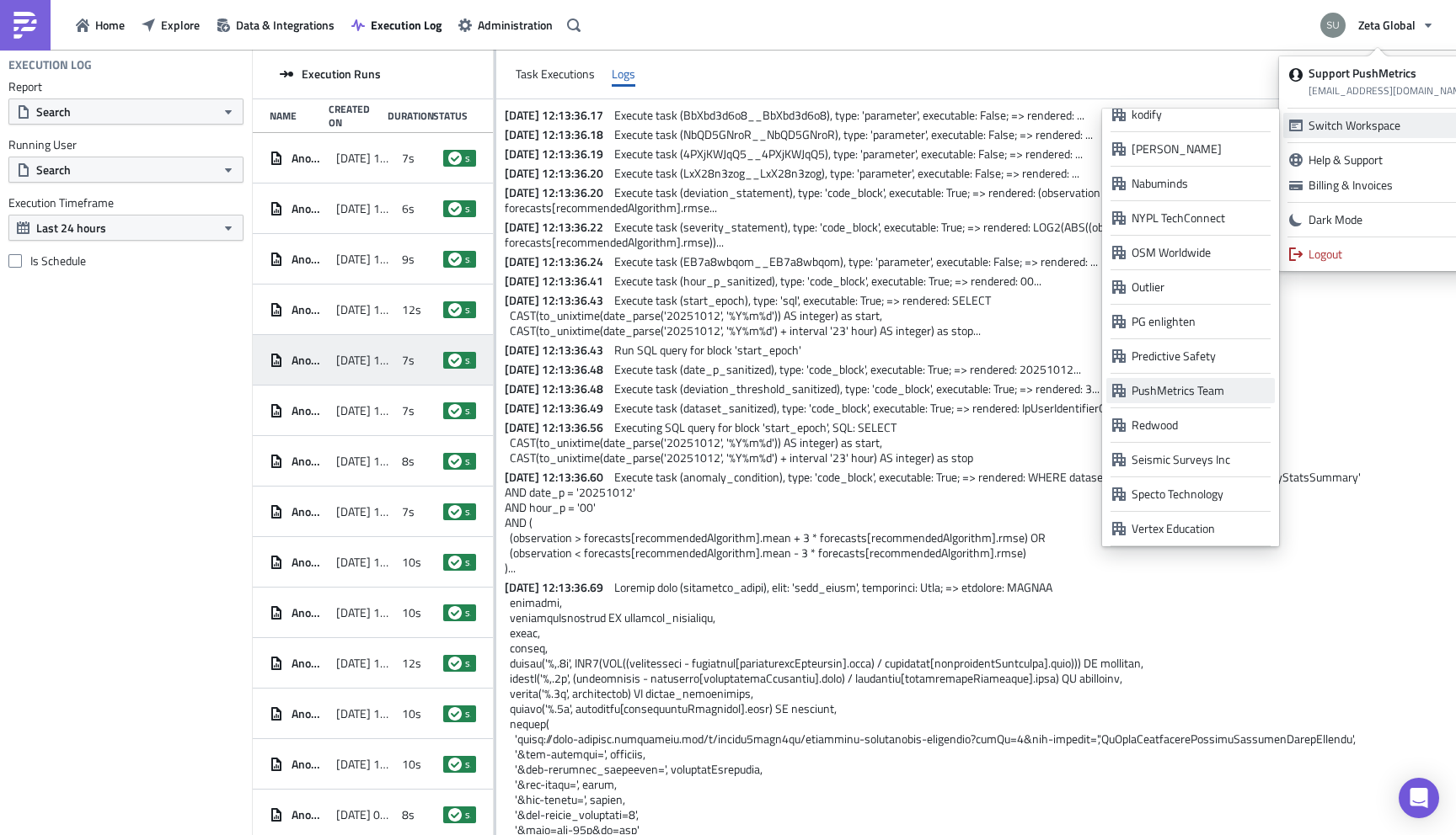
click at [1177, 385] on div "PushMetrics Team" at bounding box center [1200, 390] width 138 height 16
